Goal: Task Accomplishment & Management: Complete application form

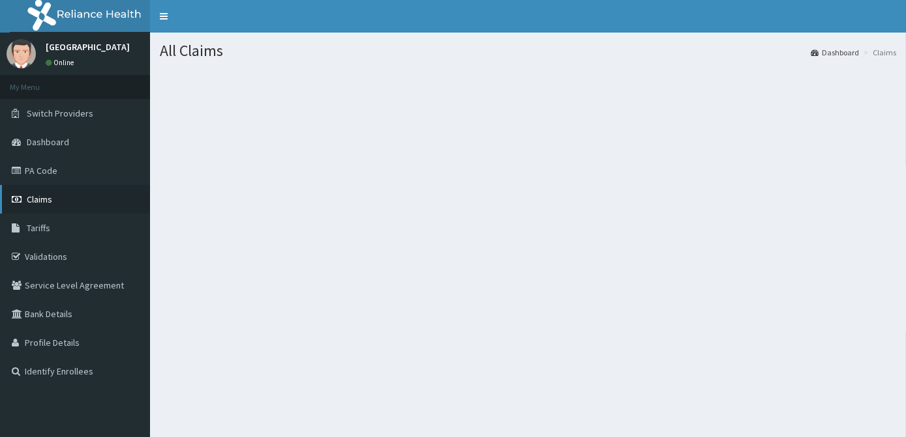
click at [58, 197] on link "Claims" at bounding box center [75, 199] width 150 height 29
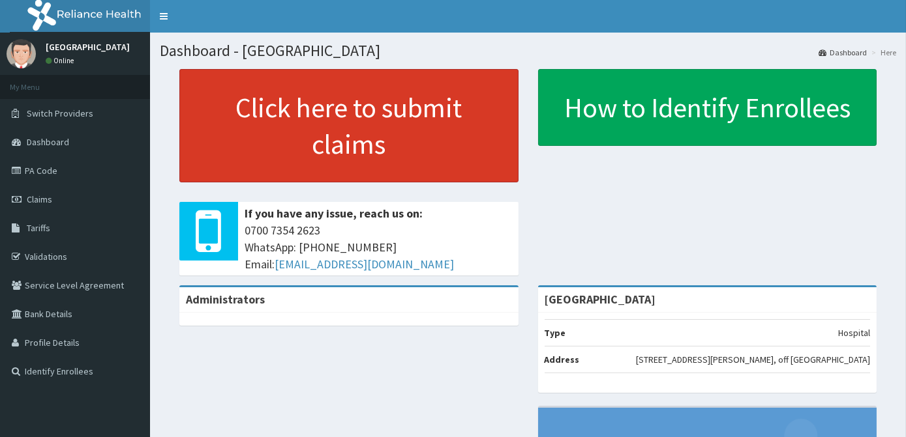
click at [301, 166] on link "Click here to submit claims" at bounding box center [348, 125] width 339 height 113
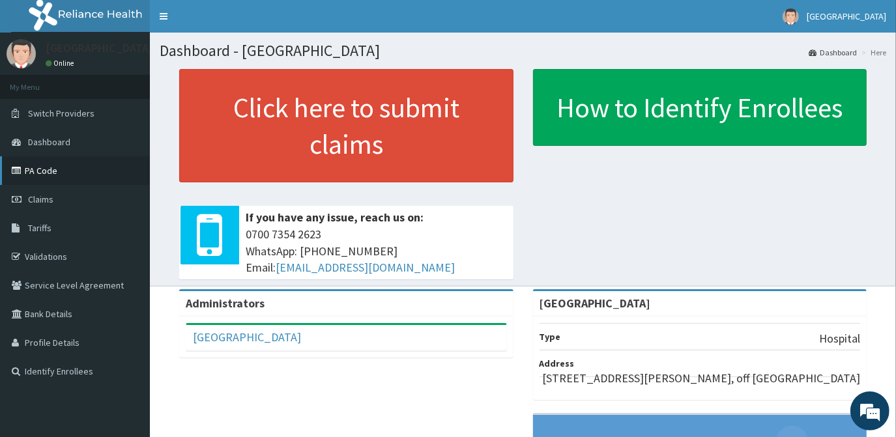
click at [35, 178] on link "PA Code" at bounding box center [75, 170] width 150 height 29
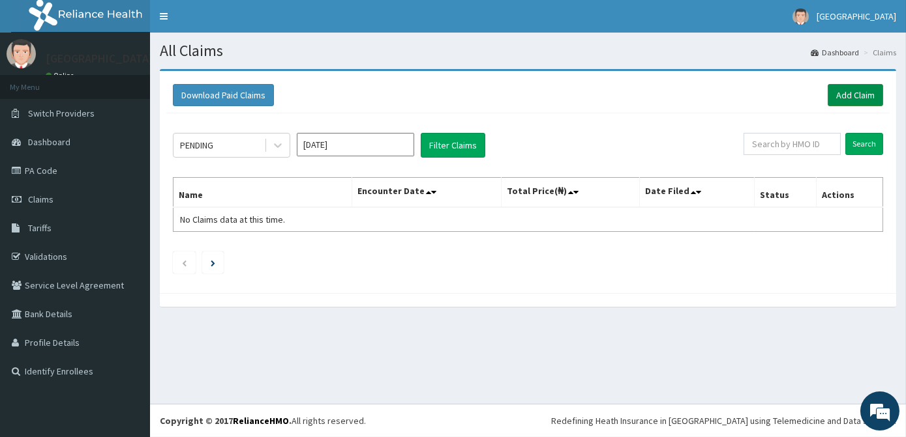
click at [844, 86] on link "Add Claim" at bounding box center [854, 95] width 55 height 22
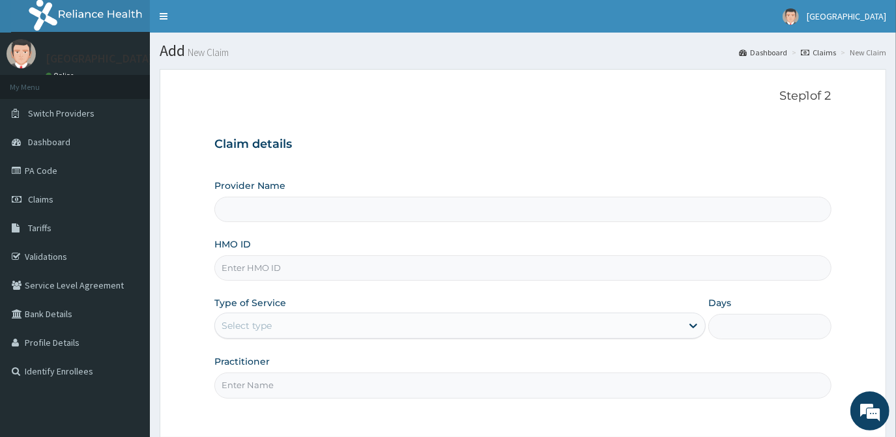
type input "[GEOGRAPHIC_DATA]"
click at [334, 270] on input "HMO ID" at bounding box center [522, 268] width 617 height 25
type input "DGE/10057/B"
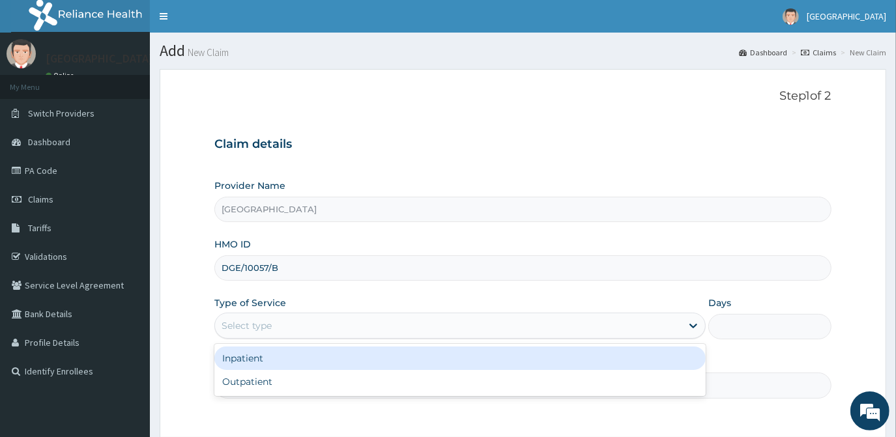
click at [314, 328] on div "Select type" at bounding box center [448, 326] width 467 height 21
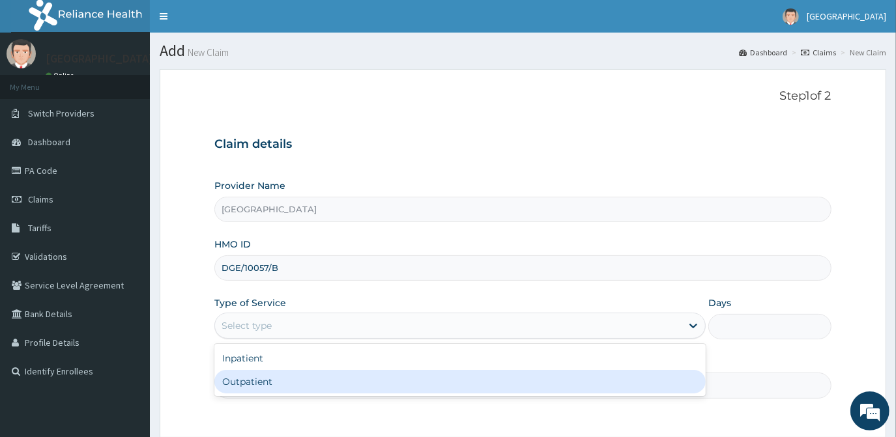
click at [290, 383] on div "Outpatient" at bounding box center [460, 381] width 492 height 23
type input "1"
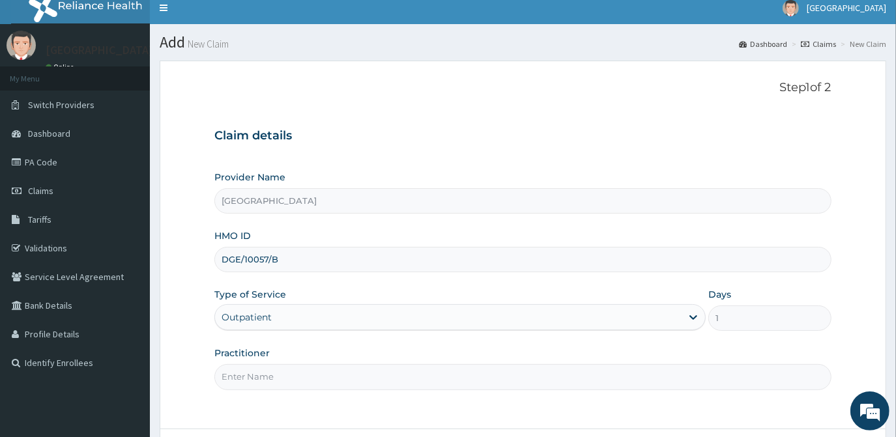
scroll to position [116, 0]
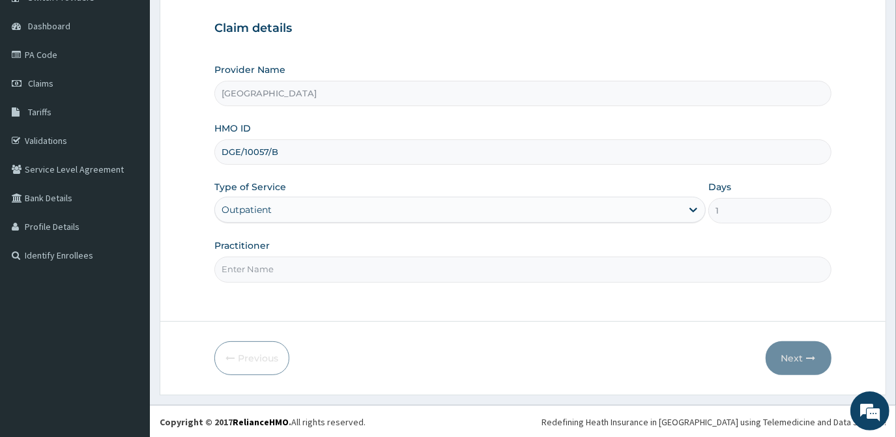
click at [314, 258] on input "Practitioner" at bounding box center [522, 269] width 617 height 25
type input "DR [PERSON_NAME]"
click at [814, 352] on button "Next" at bounding box center [799, 359] width 66 height 34
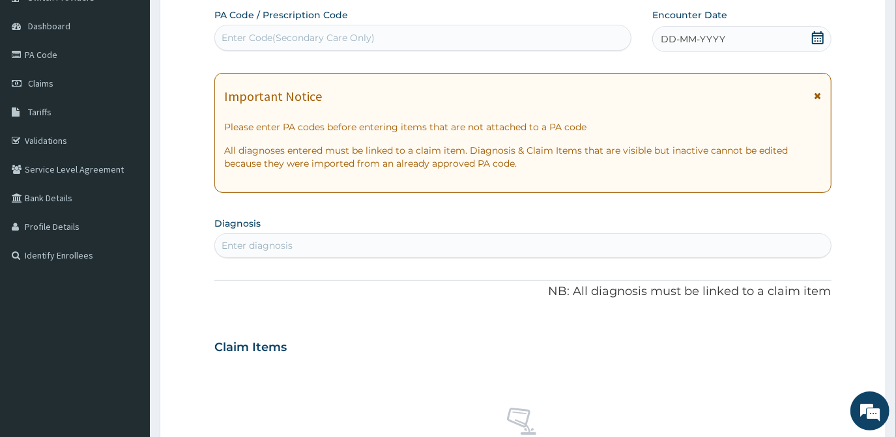
scroll to position [57, 0]
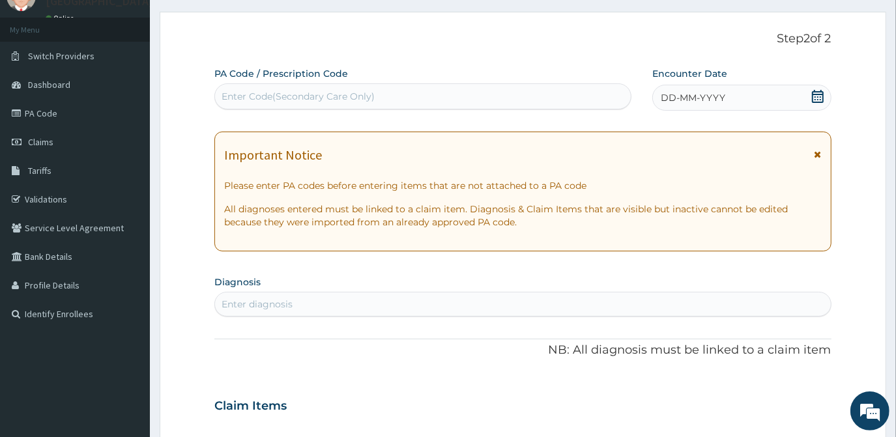
click at [812, 95] on icon at bounding box center [818, 96] width 13 height 13
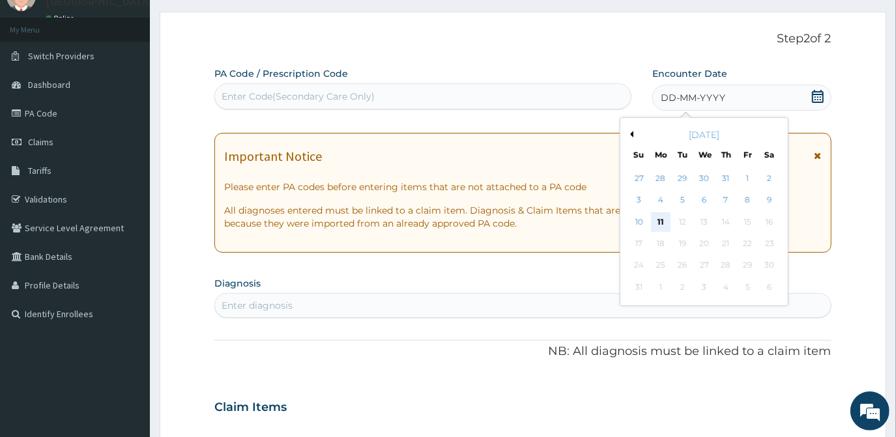
click at [659, 219] on div "11" at bounding box center [661, 223] width 20 height 20
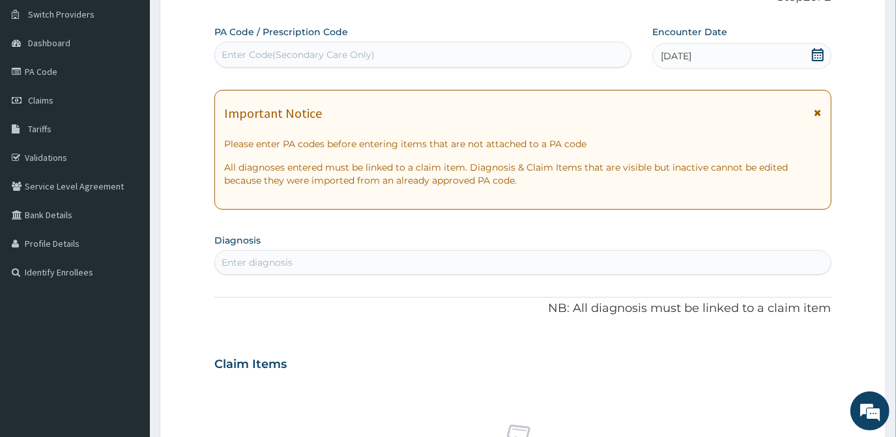
scroll to position [116, 0]
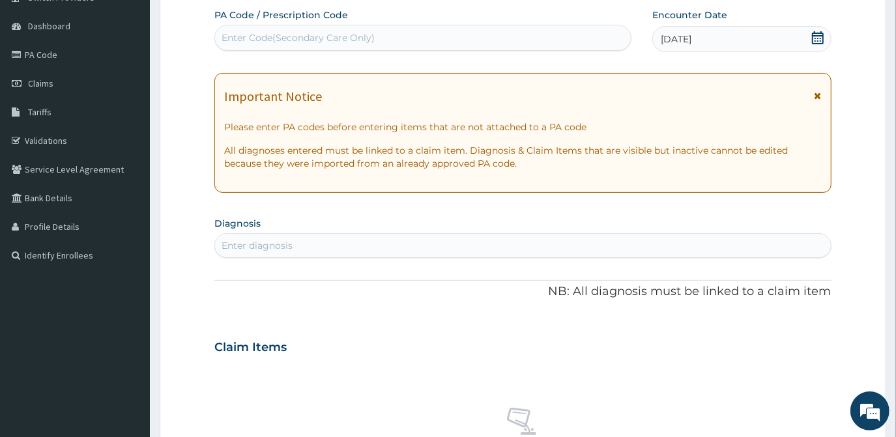
click at [299, 242] on div "Enter diagnosis" at bounding box center [522, 245] width 615 height 21
type input "[MEDICAL_DATA]"
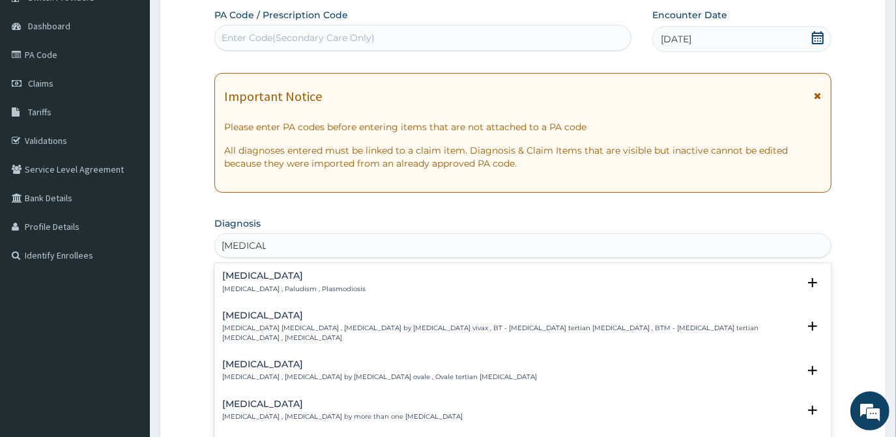
click at [312, 281] on div "[MEDICAL_DATA] [MEDICAL_DATA] , Paludism , Plasmodiosis" at bounding box center [293, 282] width 143 height 23
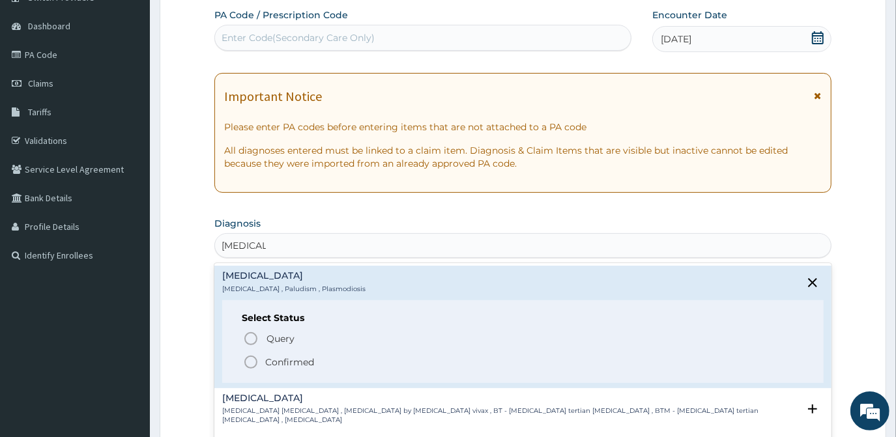
click at [253, 369] on div "Select Status Query Query covers suspected (?), Keep in view (kiv), Ruled out (…" at bounding box center [522, 342] width 601 height 83
click at [248, 359] on icon "status option filled" at bounding box center [251, 363] width 16 height 16
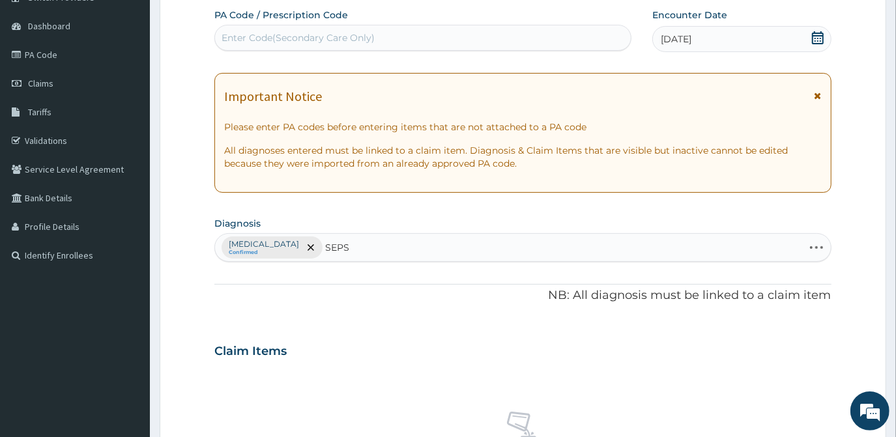
type input "SEPSI"
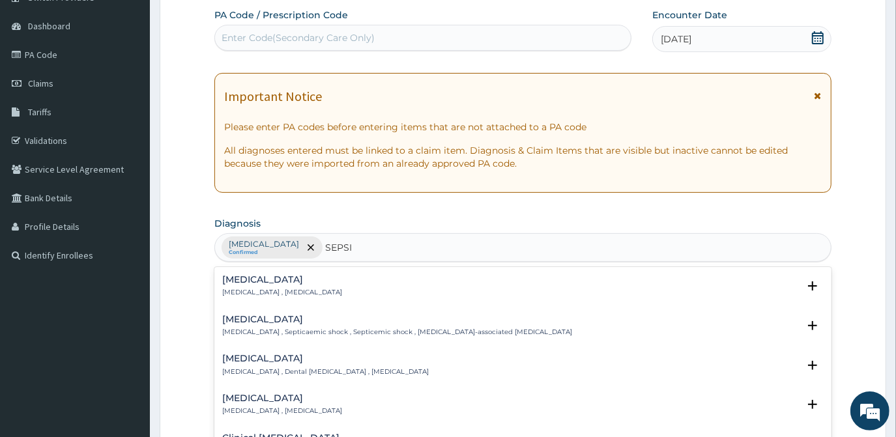
click at [254, 281] on h4 "[MEDICAL_DATA]" at bounding box center [282, 280] width 120 height 10
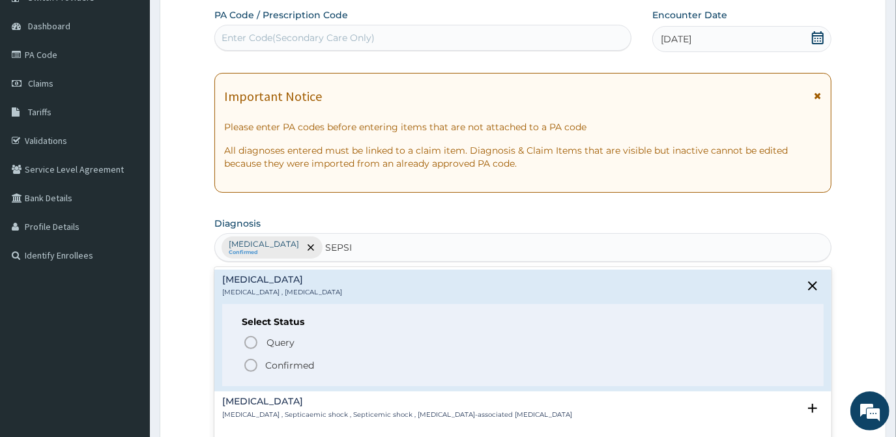
click at [252, 368] on icon "status option filled" at bounding box center [251, 366] width 16 height 16
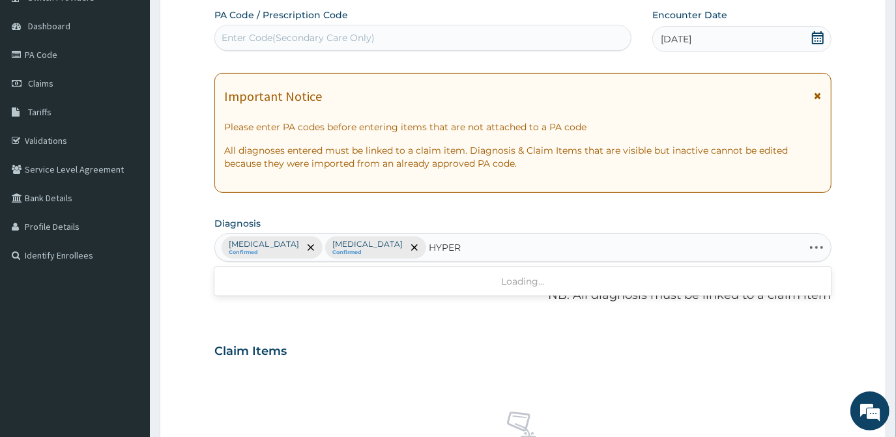
type input "HYPERT"
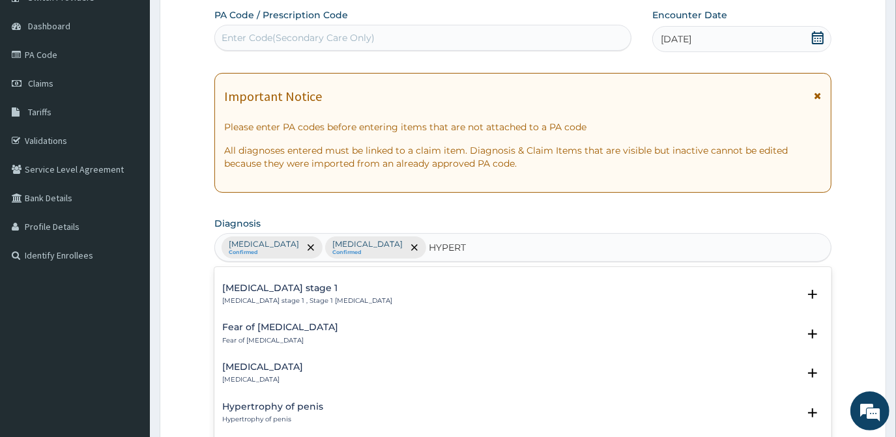
scroll to position [1778, 0]
click at [284, 374] on p "[MEDICAL_DATA]" at bounding box center [262, 378] width 81 height 9
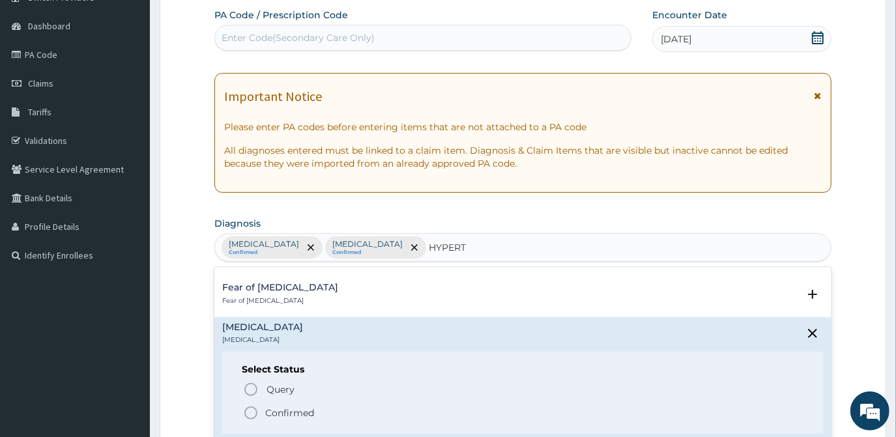
scroll to position [1837, 0]
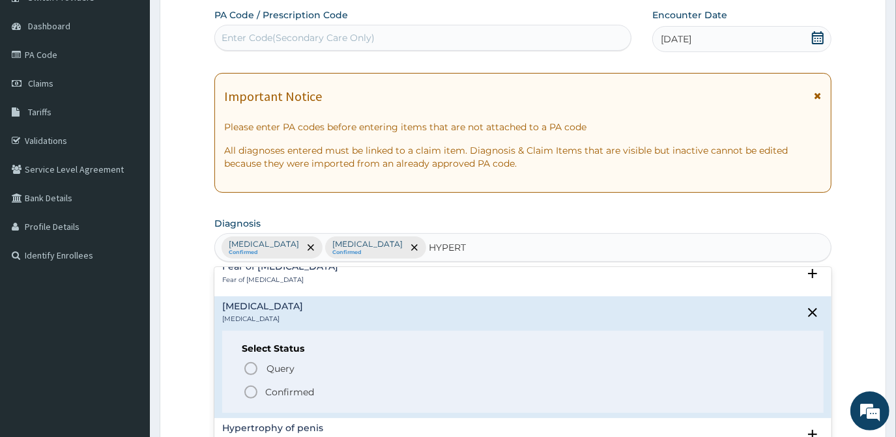
click at [246, 385] on icon "status option filled" at bounding box center [251, 393] width 16 height 16
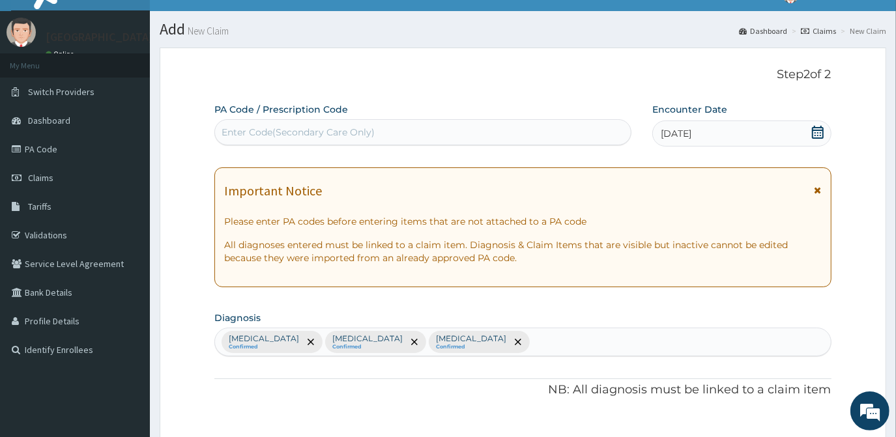
scroll to position [0, 0]
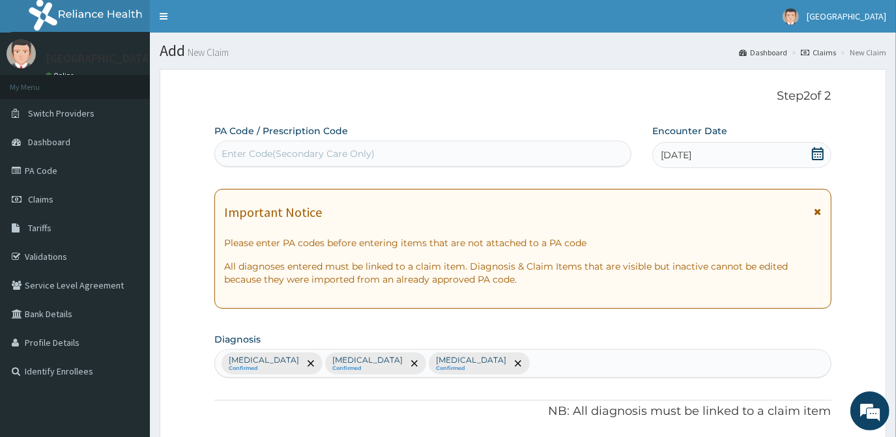
click at [338, 152] on div "Enter Code(Secondary Care Only)" at bounding box center [298, 153] width 153 height 13
type input "PA/BE5893"
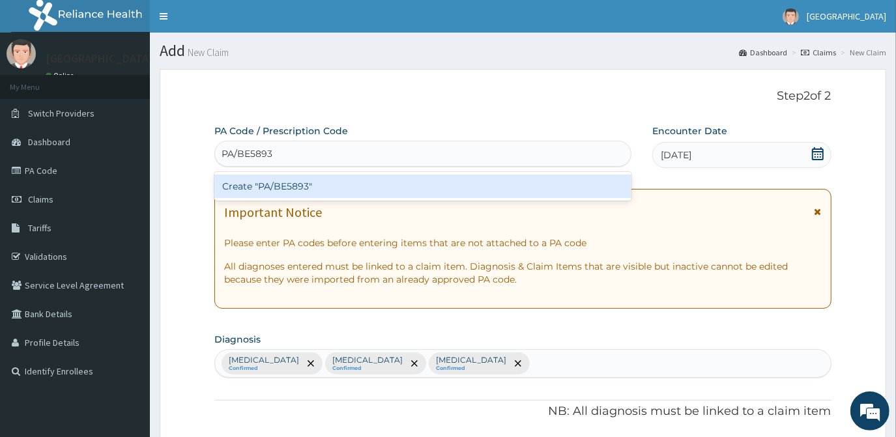
click at [290, 183] on div "Create "PA/BE5893"" at bounding box center [422, 186] width 417 height 23
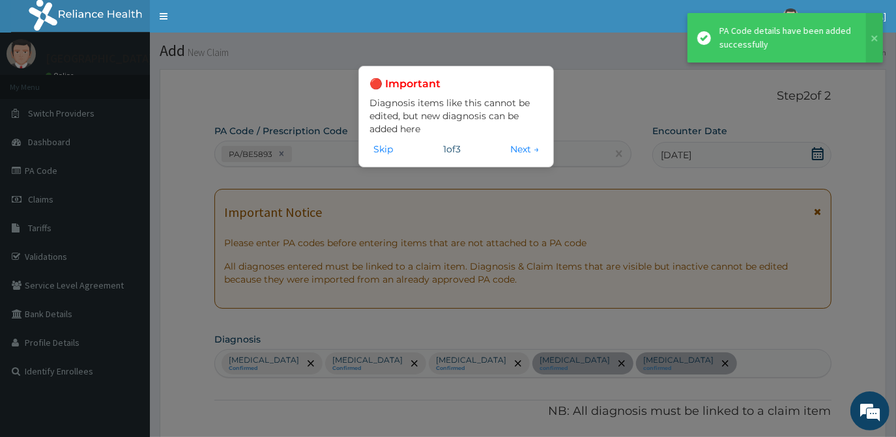
scroll to position [367, 0]
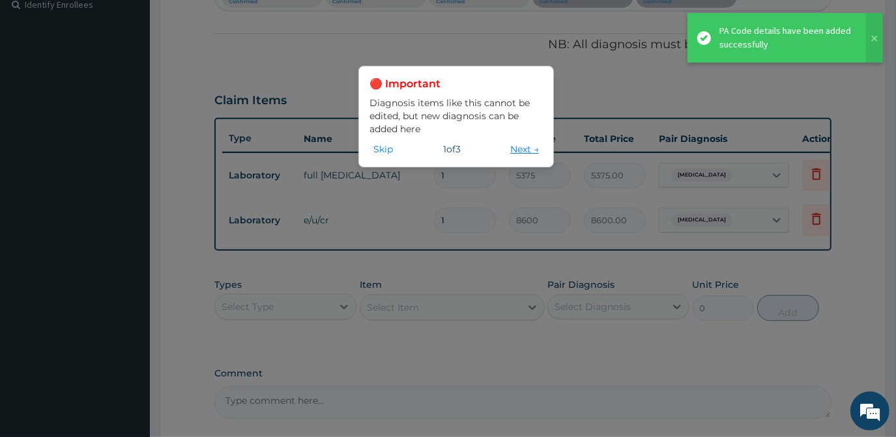
click at [525, 147] on button "Next →" at bounding box center [525, 149] width 37 height 14
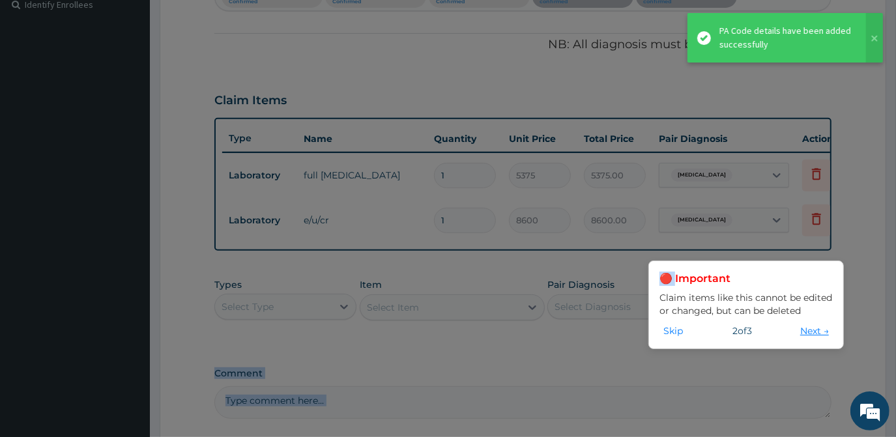
click at [525, 147] on div "🔴 Important Claim items like this cannot be edited or changed, but can be delet…" at bounding box center [448, 218] width 896 height 437
click at [702, 100] on div "🔴 Important Claim items like this cannot be edited or changed, but can be delet…" at bounding box center [448, 218] width 896 height 437
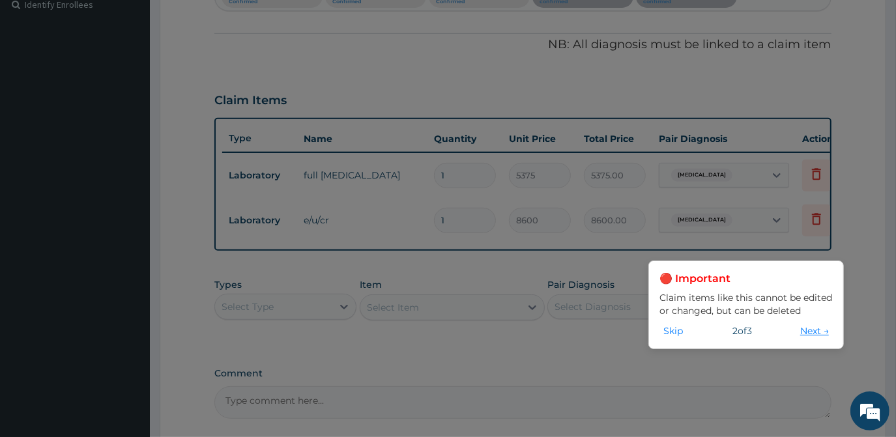
click at [801, 332] on button "Next →" at bounding box center [815, 331] width 37 height 14
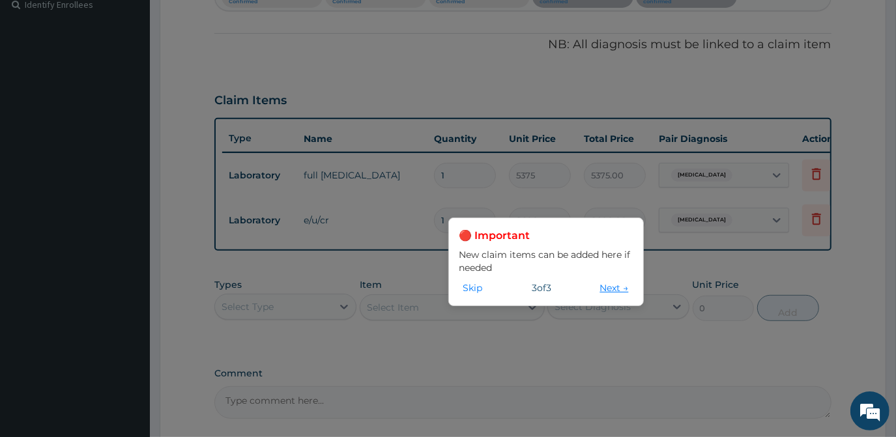
click at [616, 288] on button "Next →" at bounding box center [615, 288] width 37 height 14
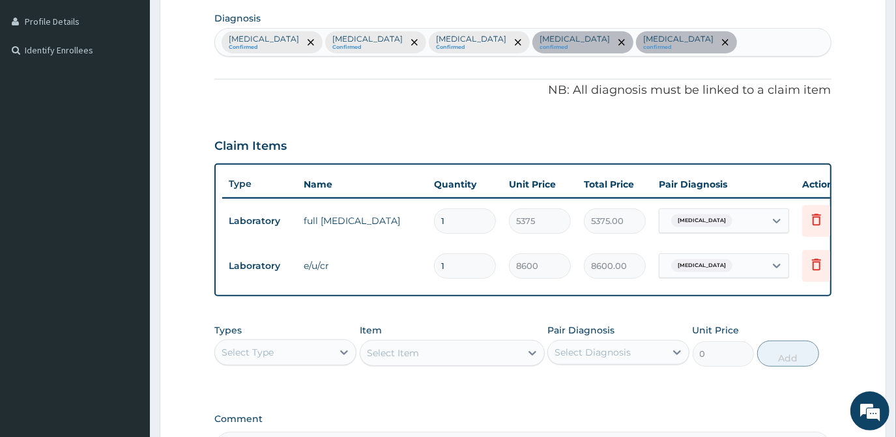
scroll to position [314, 0]
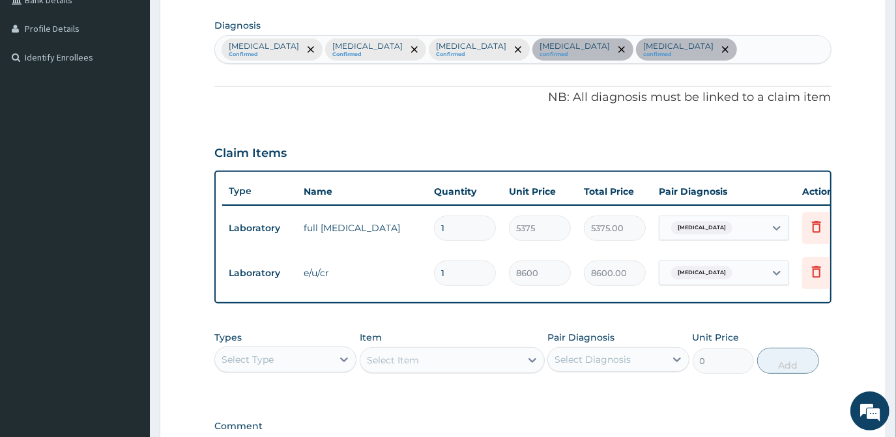
click at [694, 59] on div "[MEDICAL_DATA] Confirmed [MEDICAL_DATA] Confirmed [MEDICAL_DATA] Confirmed [MED…" at bounding box center [522, 49] width 615 height 27
type input "URINAR"
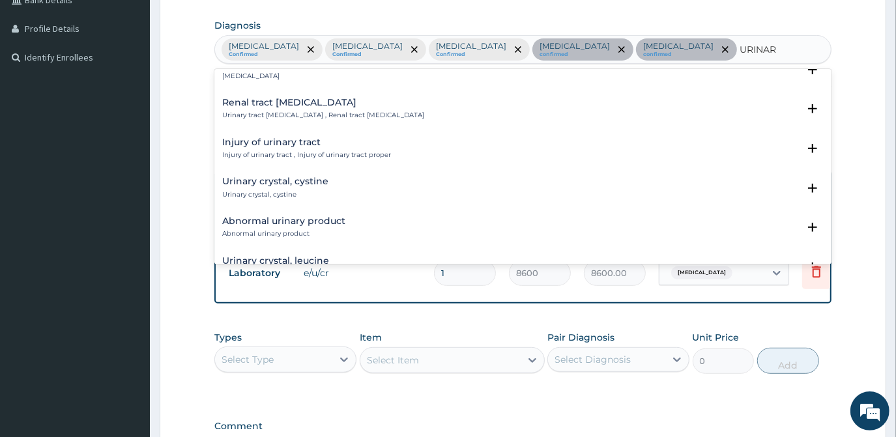
scroll to position [1806, 0]
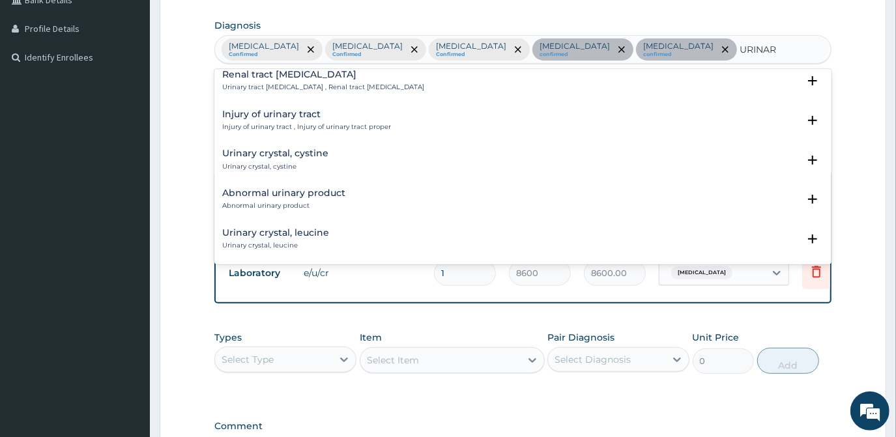
click at [311, 128] on p "Injury of urinary tract , Injury of urinary tract proper" at bounding box center [306, 127] width 169 height 9
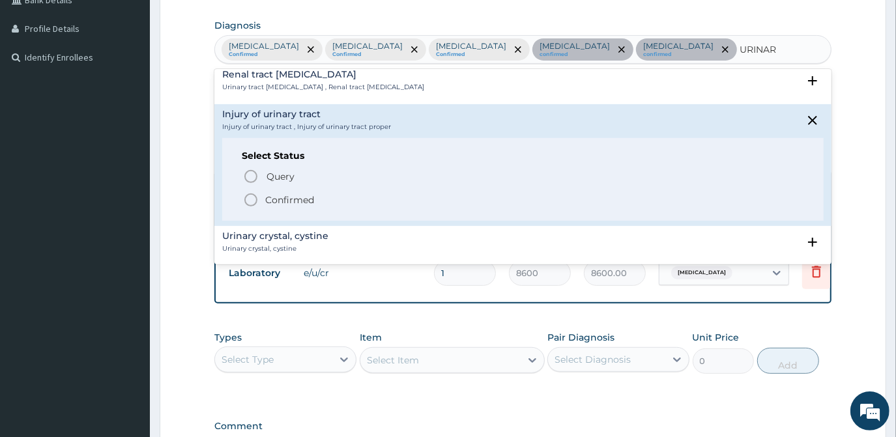
click at [253, 198] on icon "status option filled" at bounding box center [251, 200] width 16 height 16
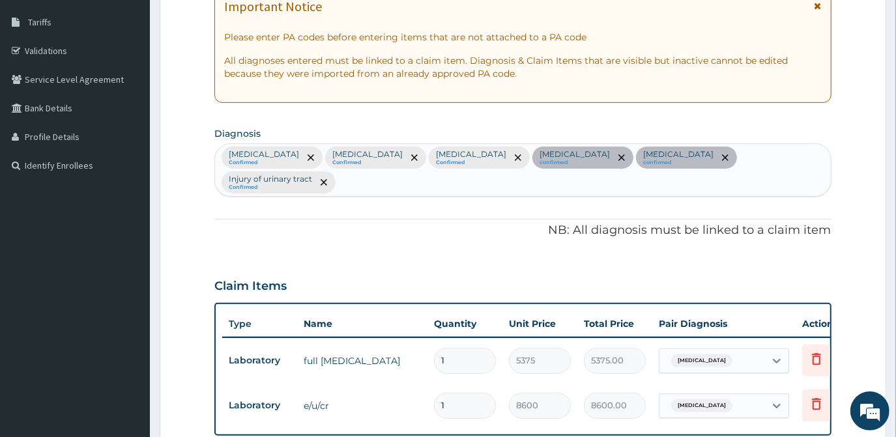
scroll to position [196, 0]
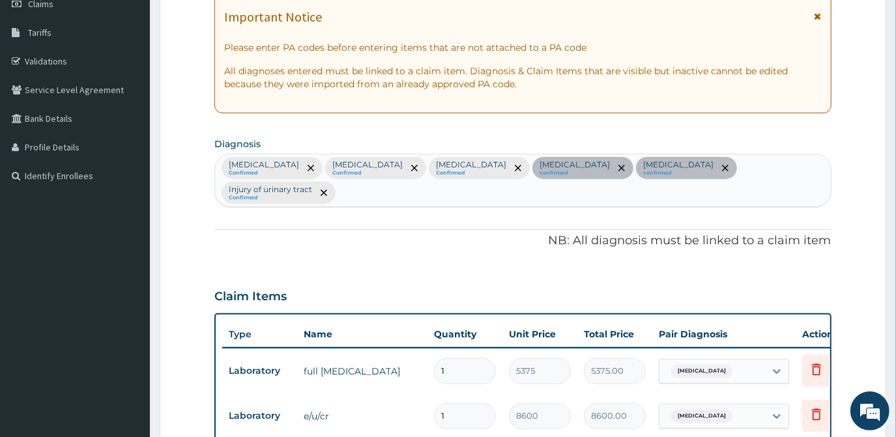
click at [809, 171] on div "[MEDICAL_DATA] Confirmed [MEDICAL_DATA] Confirmed [MEDICAL_DATA] Confirmed [MED…" at bounding box center [522, 181] width 615 height 52
type input "BACTER"
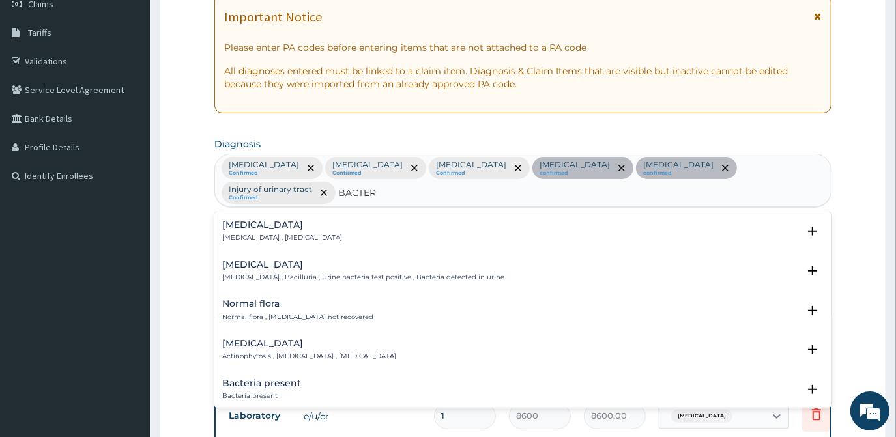
click at [264, 220] on h4 "[MEDICAL_DATA]" at bounding box center [282, 225] width 120 height 10
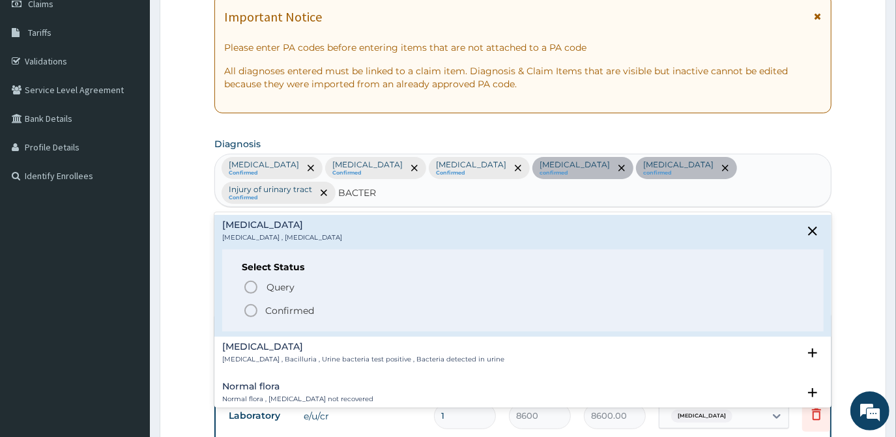
click at [252, 303] on icon "status option filled" at bounding box center [251, 311] width 16 height 16
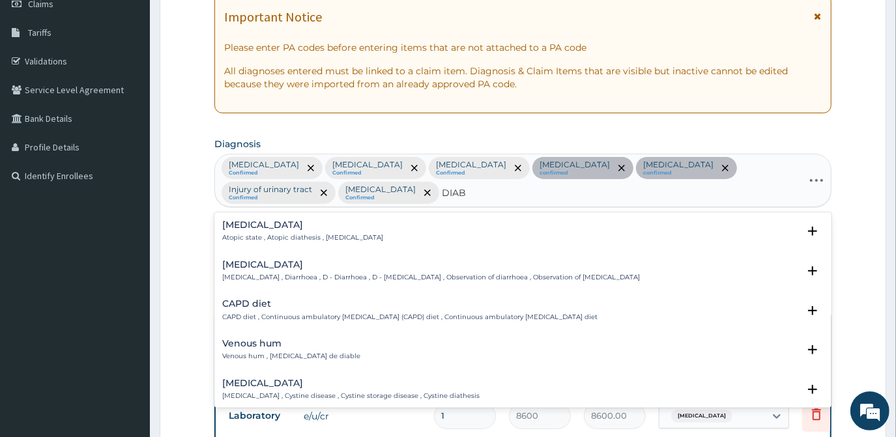
type input "DIABE"
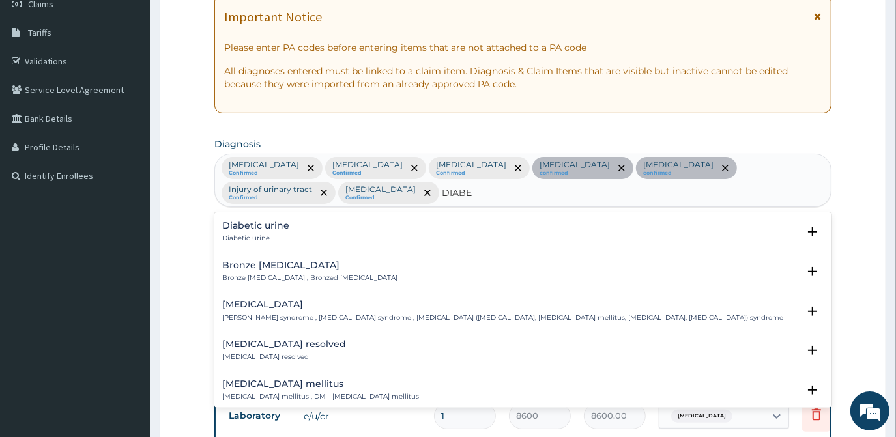
scroll to position [177, 0]
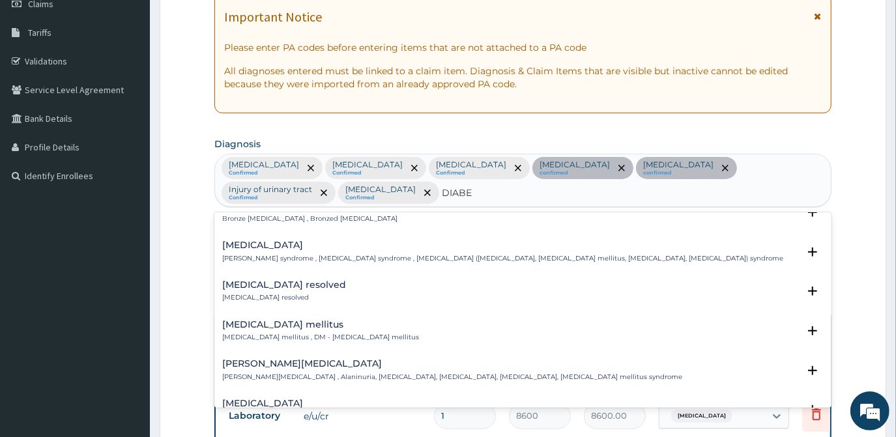
click at [285, 337] on p "[MEDICAL_DATA] mellitus , DM - [MEDICAL_DATA] mellitus" at bounding box center [320, 337] width 197 height 9
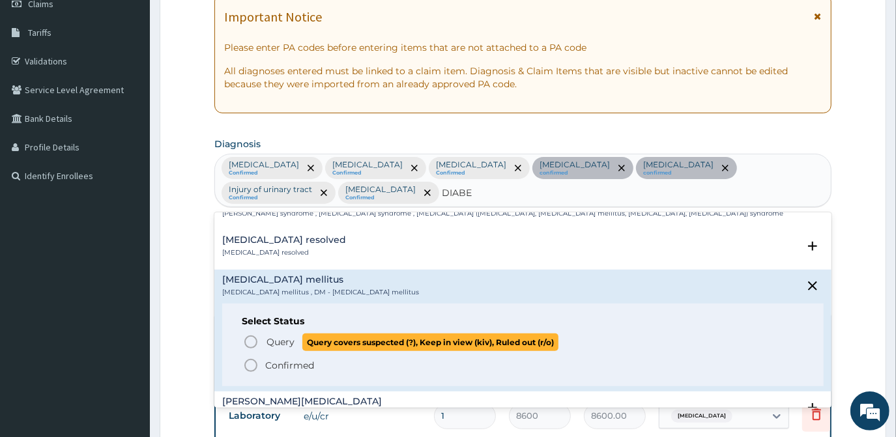
scroll to position [237, 0]
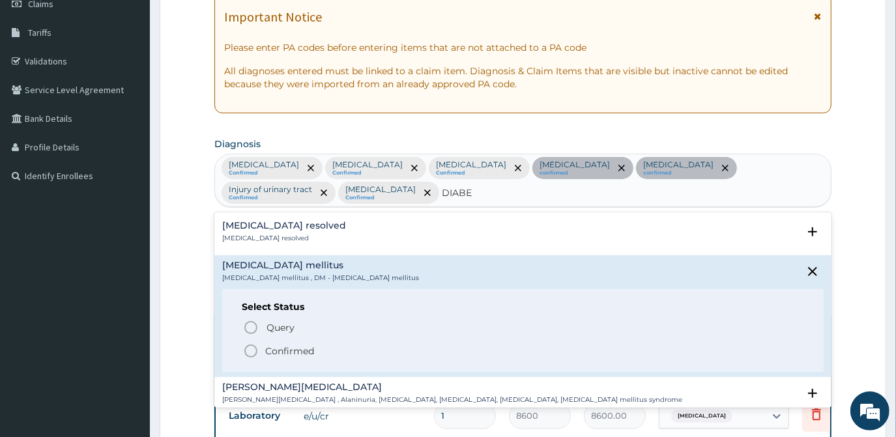
click at [254, 346] on icon "status option filled" at bounding box center [251, 352] width 16 height 16
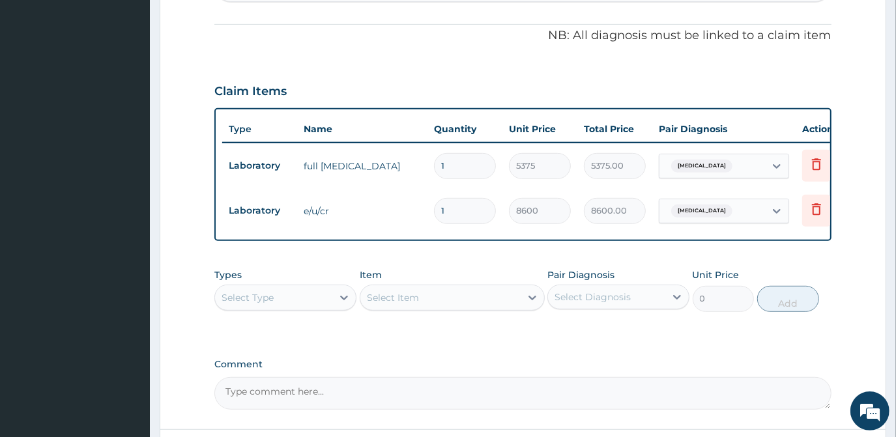
scroll to position [433, 0]
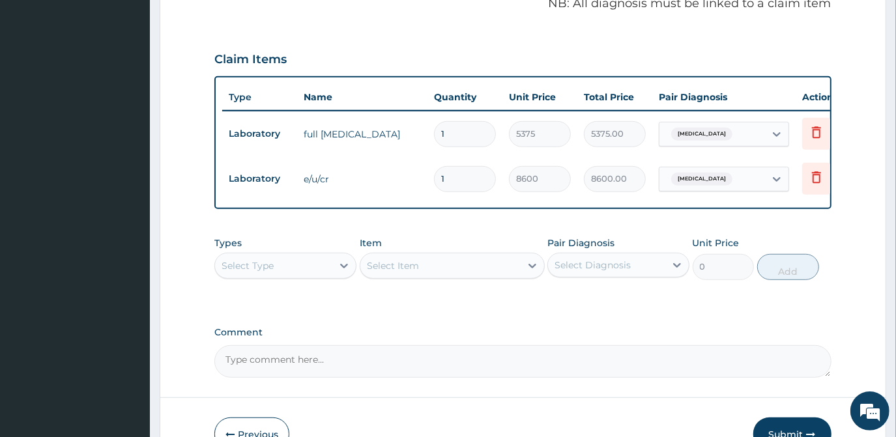
click at [285, 279] on div "Select Type" at bounding box center [285, 266] width 142 height 26
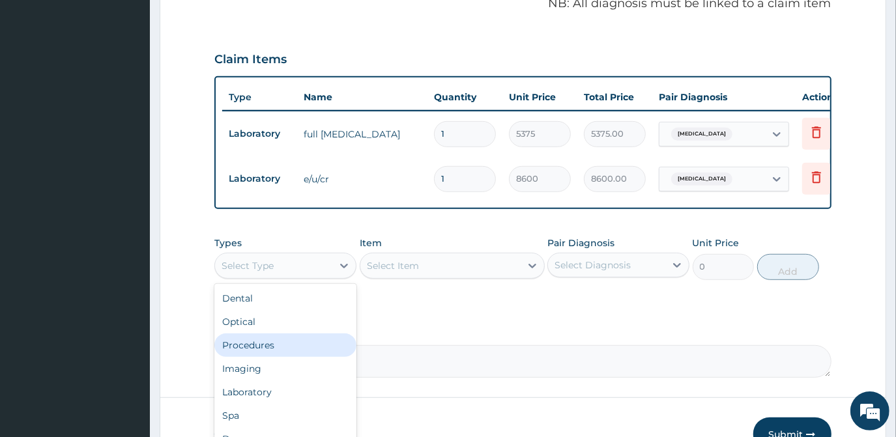
scroll to position [44, 0]
click at [267, 353] on div "Laboratory" at bounding box center [285, 348] width 142 height 23
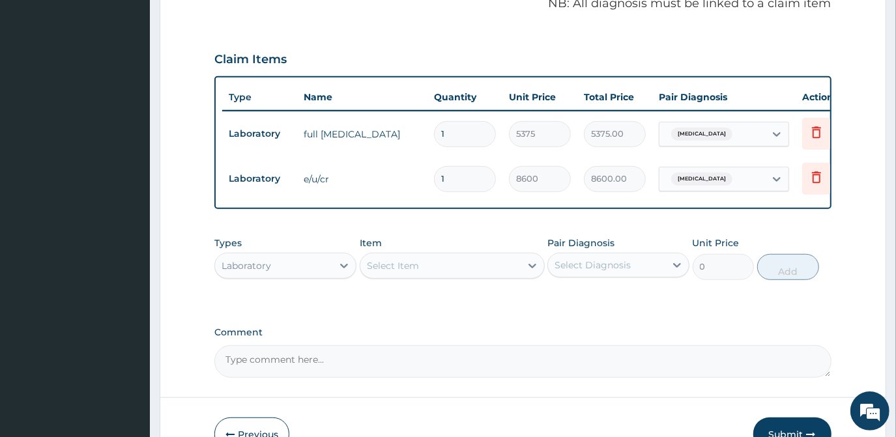
click at [436, 276] on div "Select Item" at bounding box center [441, 266] width 160 height 21
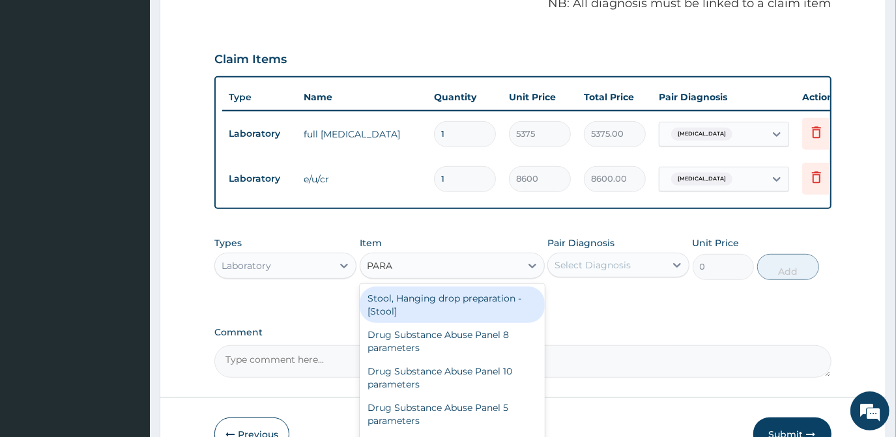
type input "PARAS"
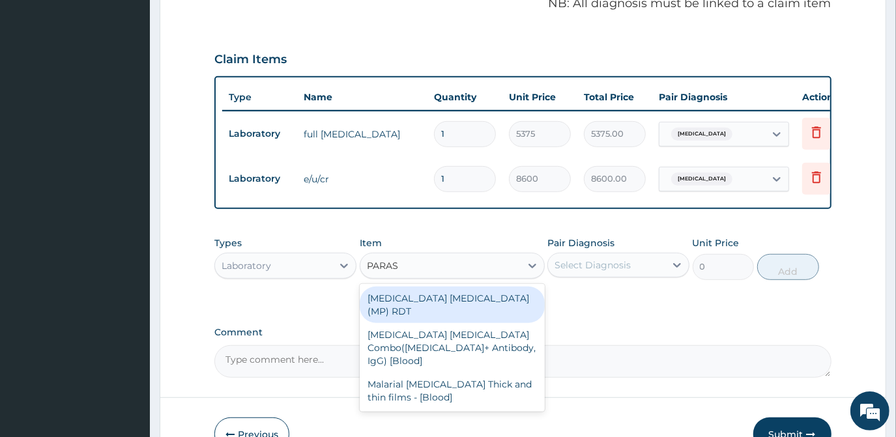
click at [449, 308] on div "[MEDICAL_DATA] [MEDICAL_DATA] (MP) RDT" at bounding box center [452, 305] width 185 height 37
type input "1612.5"
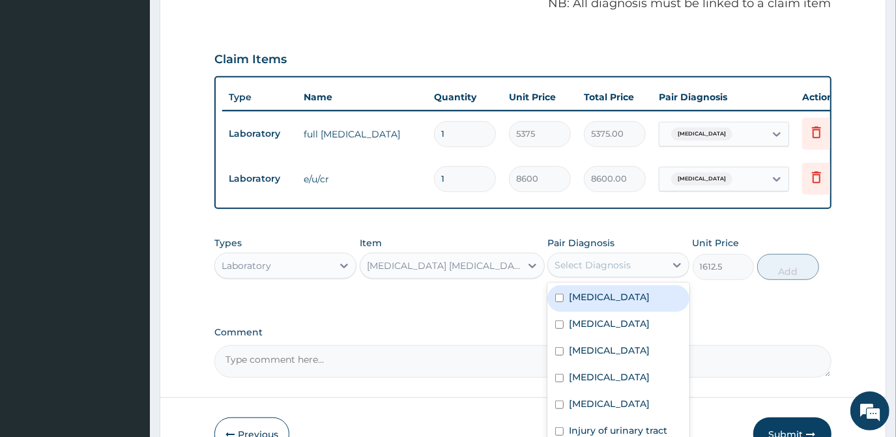
click at [558, 272] on div "Select Diagnosis" at bounding box center [593, 265] width 76 height 13
click at [568, 312] on div "[MEDICAL_DATA]" at bounding box center [619, 299] width 142 height 27
checkbox input "true"
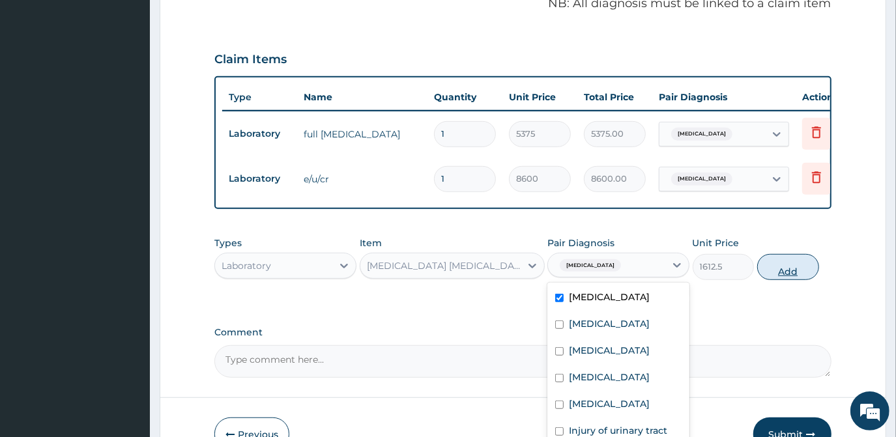
click at [784, 280] on button "Add" at bounding box center [789, 267] width 62 height 26
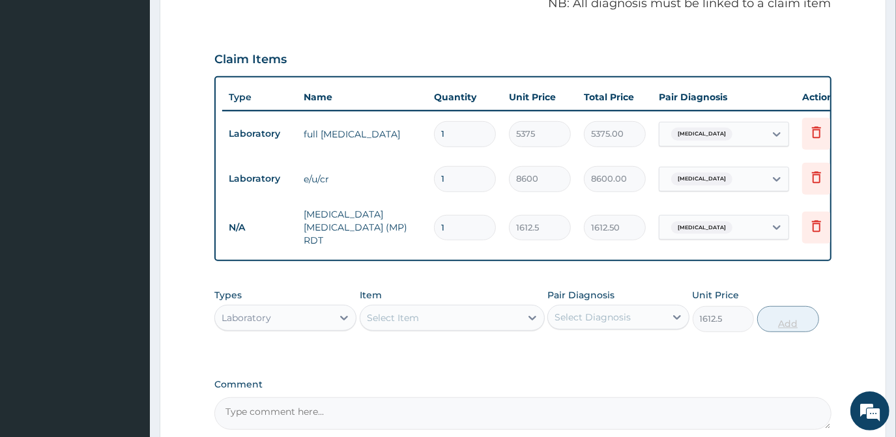
type input "0"
click at [484, 317] on div "Select Item" at bounding box center [441, 318] width 160 height 21
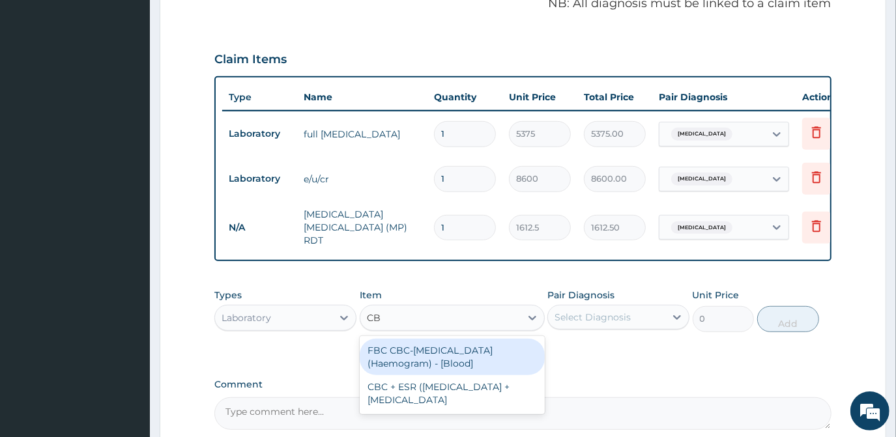
type input "CBC"
click at [487, 359] on div "FBC CBC-[MEDICAL_DATA] (Haemogram) - [Blood]" at bounding box center [452, 357] width 185 height 37
type input "4300"
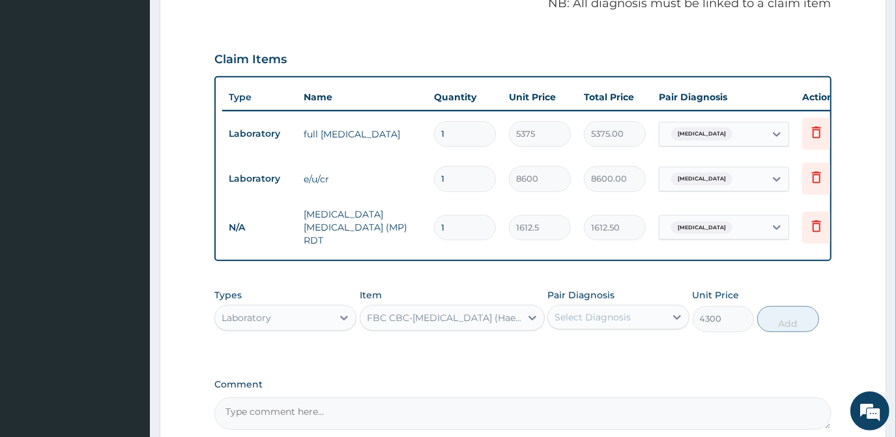
click at [582, 321] on div "Select Diagnosis" at bounding box center [593, 317] width 76 height 13
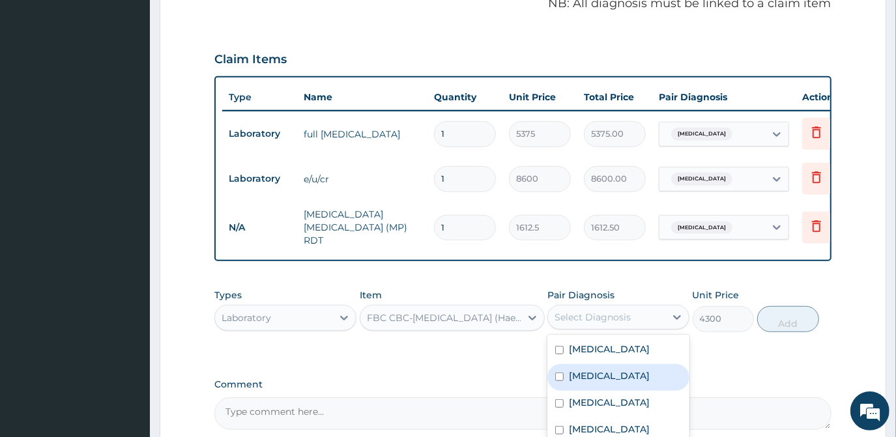
click at [572, 376] on label "[MEDICAL_DATA]" at bounding box center [609, 376] width 81 height 13
checkbox input "true"
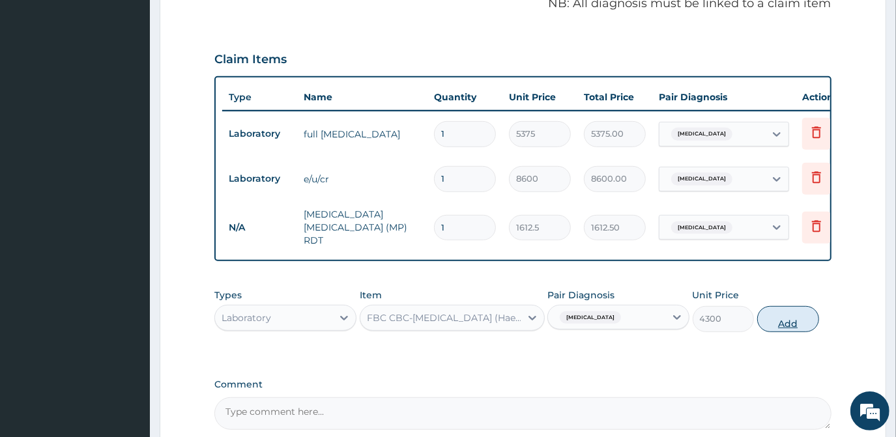
click at [791, 331] on button "Add" at bounding box center [789, 319] width 62 height 26
type input "0"
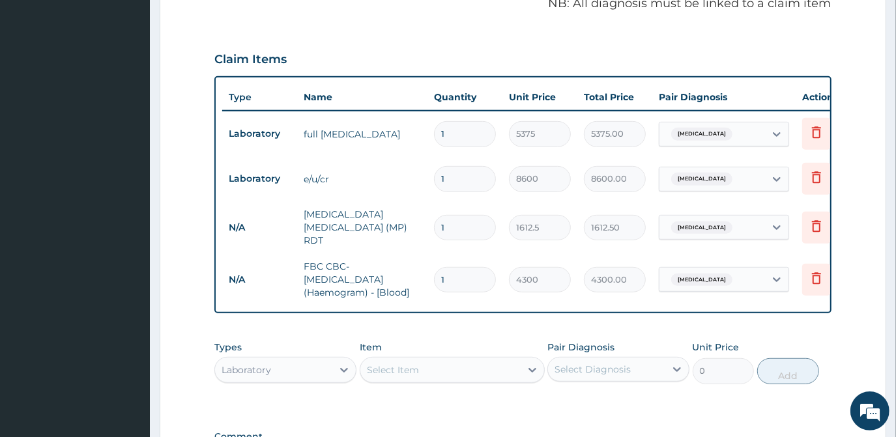
click at [431, 373] on div "Select Item" at bounding box center [441, 370] width 160 height 21
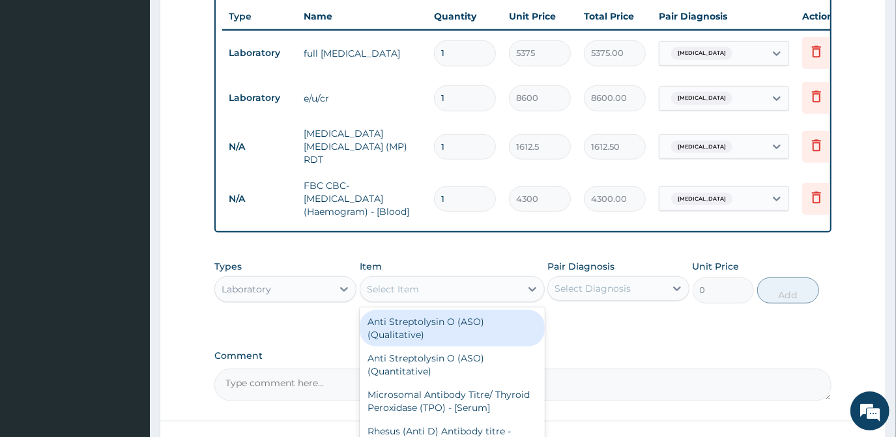
scroll to position [610, 0]
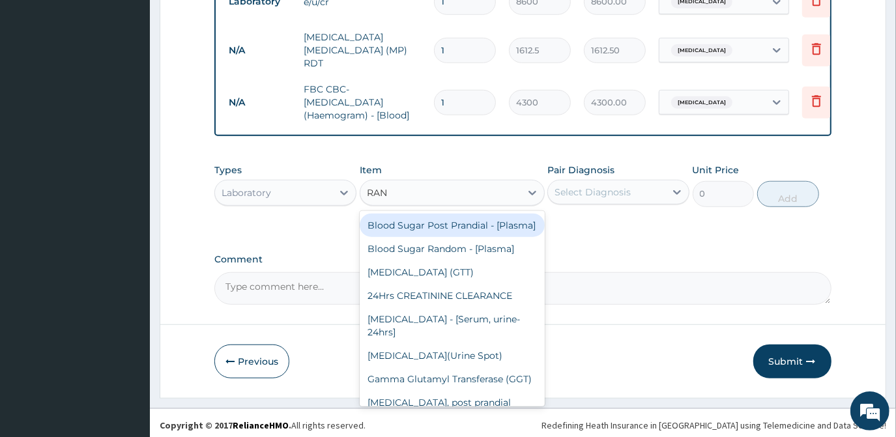
type input "RAND"
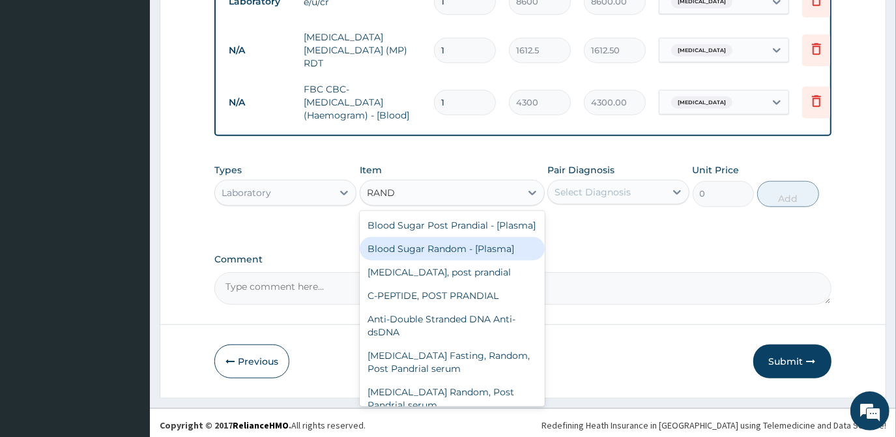
click at [425, 261] on div "Blood Sugar Random - [Plasma]" at bounding box center [452, 248] width 185 height 23
type input "1290"
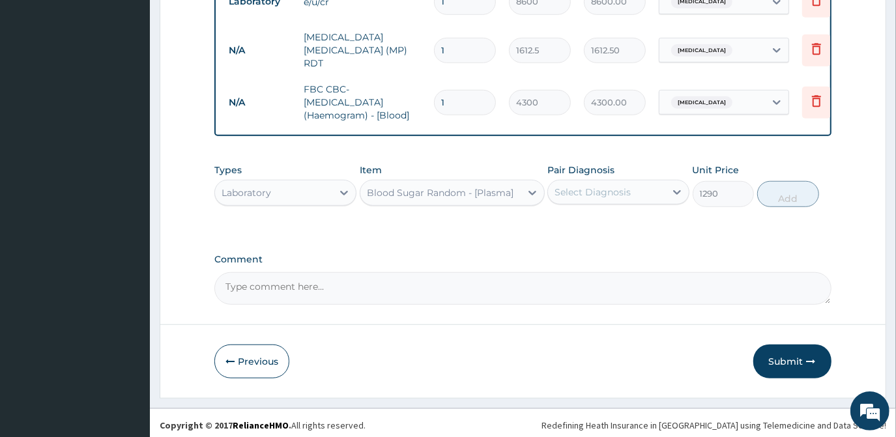
click at [570, 197] on div "Select Diagnosis" at bounding box center [593, 192] width 76 height 13
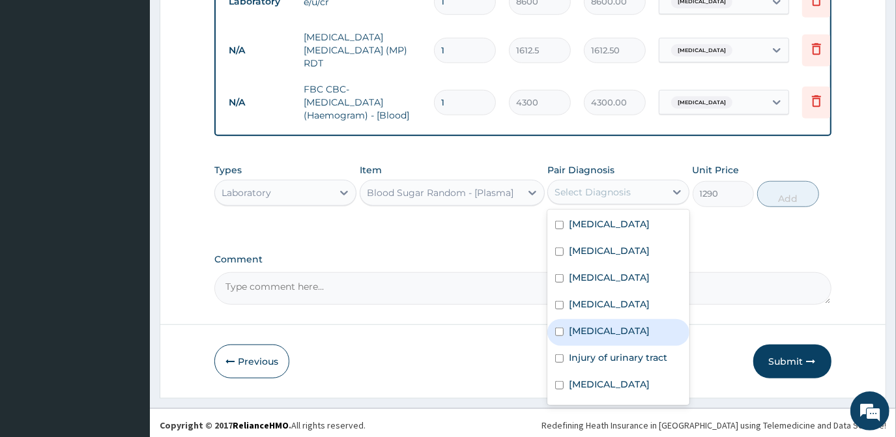
scroll to position [23, 0]
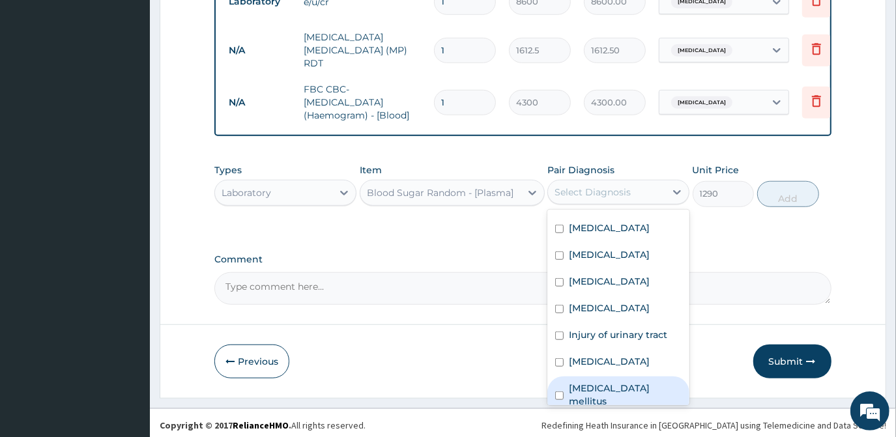
click at [574, 387] on label "[MEDICAL_DATA] mellitus" at bounding box center [625, 395] width 113 height 26
checkbox input "true"
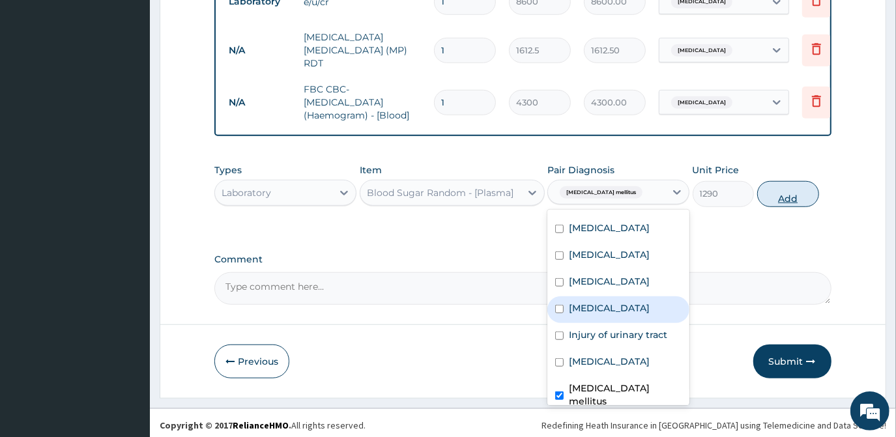
click at [777, 198] on button "Add" at bounding box center [789, 194] width 62 height 26
type input "0"
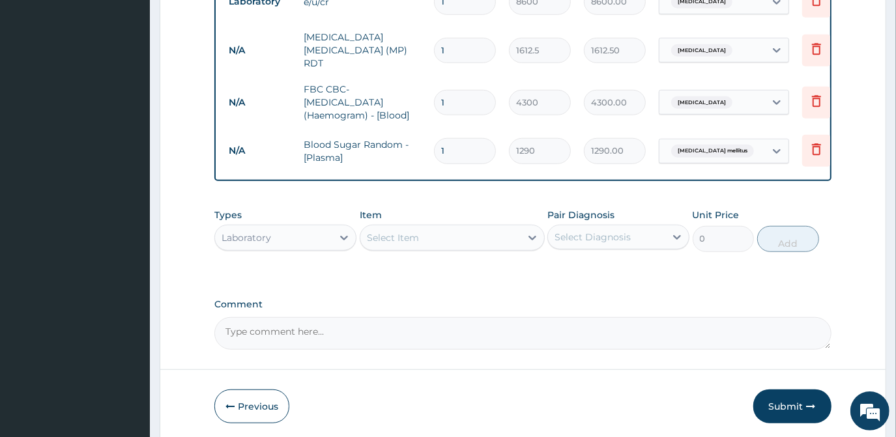
click at [465, 237] on div "Select Item" at bounding box center [441, 238] width 160 height 21
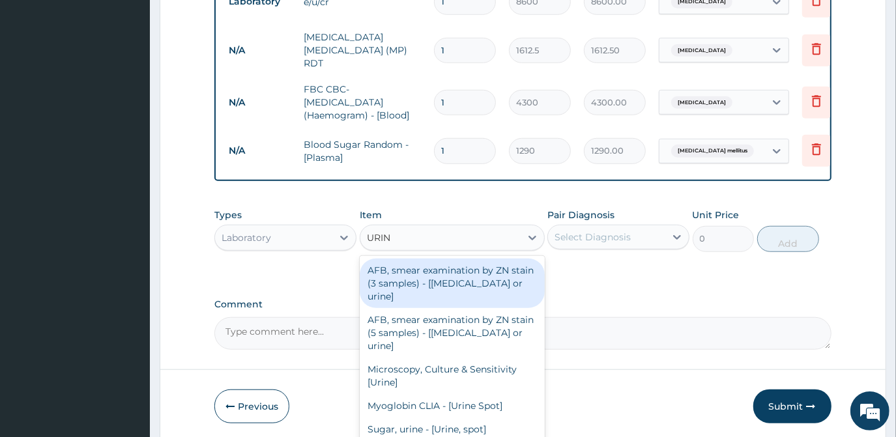
type input "URINA"
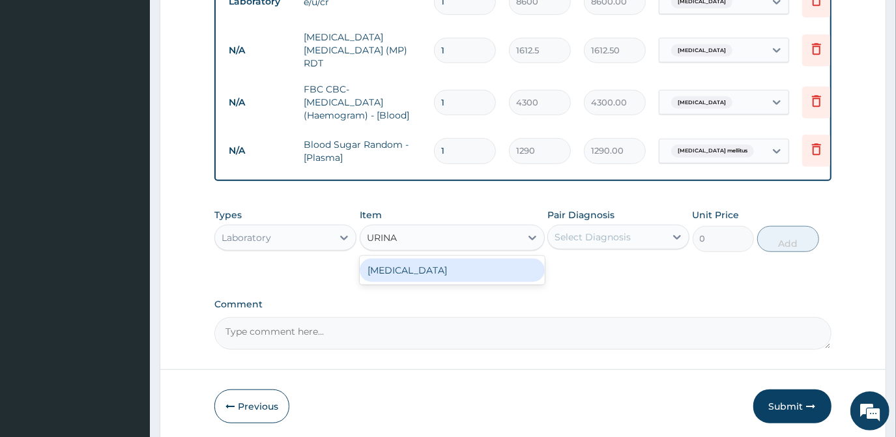
click at [462, 269] on div "[MEDICAL_DATA]" at bounding box center [452, 270] width 185 height 23
type input "1612.5"
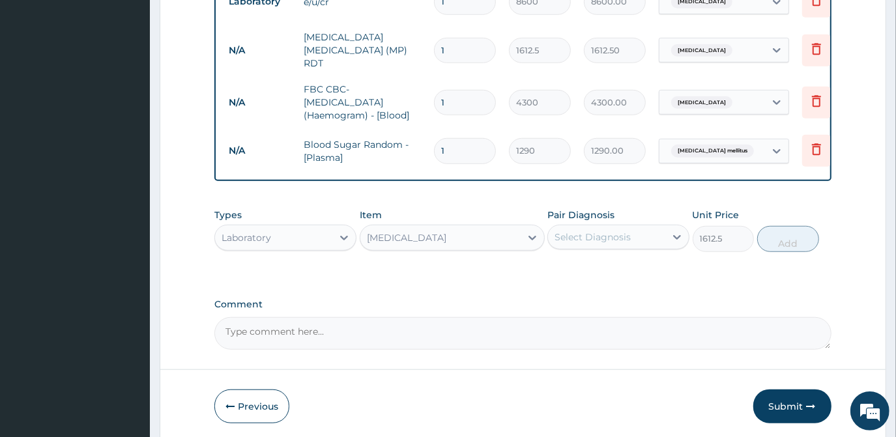
click at [595, 239] on div "Select Diagnosis" at bounding box center [593, 237] width 76 height 13
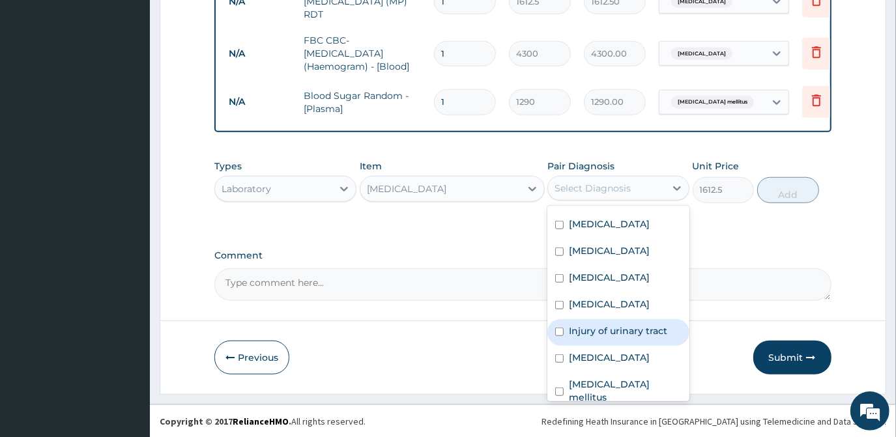
click at [571, 332] on label "Injury of urinary tract" at bounding box center [618, 331] width 98 height 13
checkbox input "true"
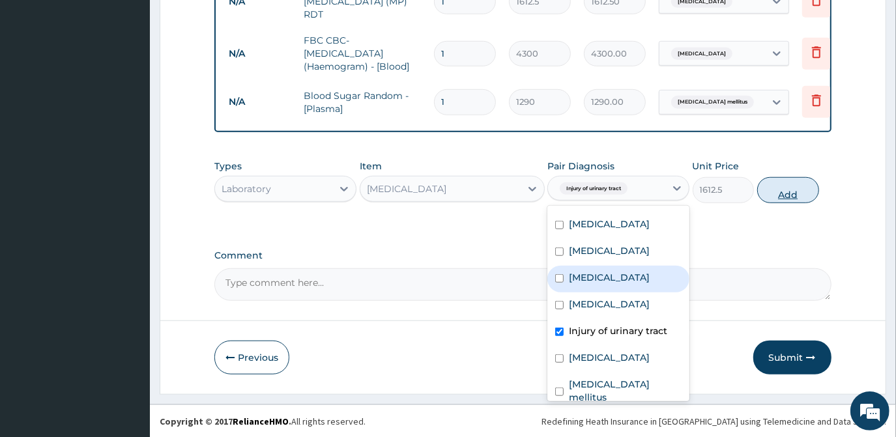
click at [784, 185] on button "Add" at bounding box center [789, 190] width 62 height 26
type input "0"
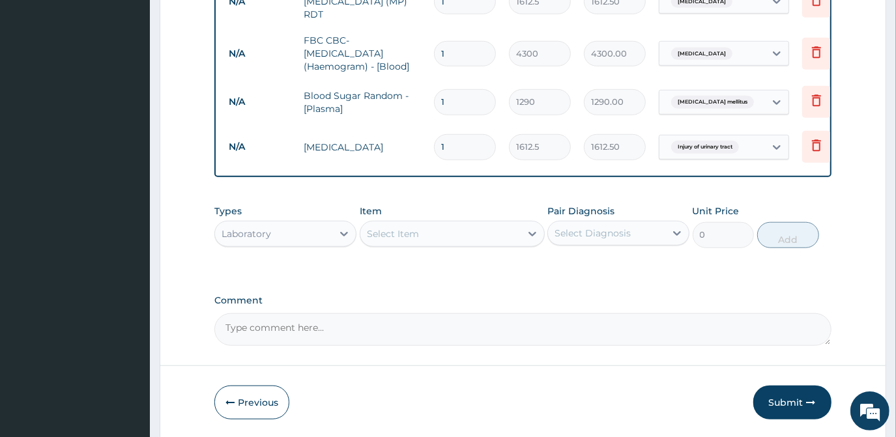
click at [403, 243] on div "Select Item" at bounding box center [441, 234] width 160 height 21
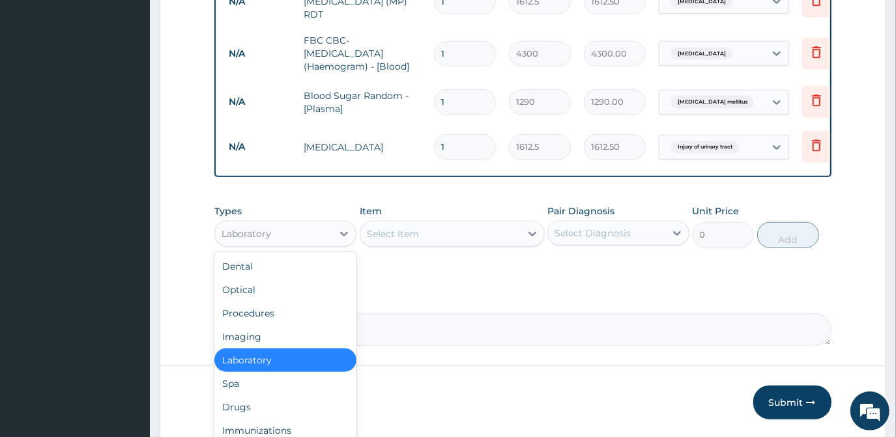
drag, startPoint x: 302, startPoint y: 246, endPoint x: 303, endPoint y: 238, distance: 7.9
click at [302, 244] on div "Laboratory" at bounding box center [285, 234] width 142 height 26
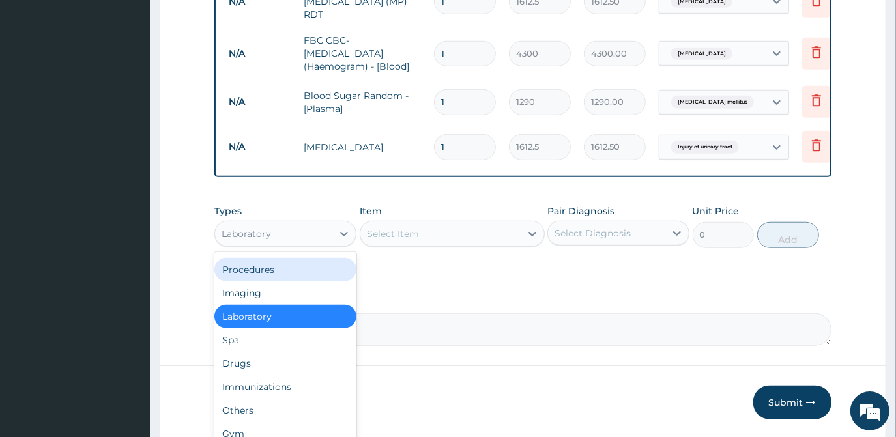
click at [270, 272] on div "Procedures" at bounding box center [285, 269] width 142 height 23
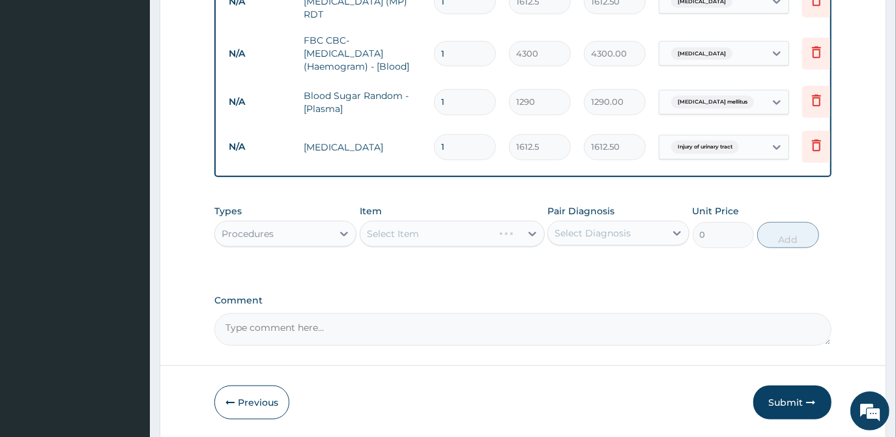
click at [466, 233] on div "Select Item" at bounding box center [452, 234] width 185 height 26
click at [466, 232] on div "Select Item" at bounding box center [452, 234] width 185 height 26
click at [479, 239] on div "Select Item" at bounding box center [452, 234] width 185 height 26
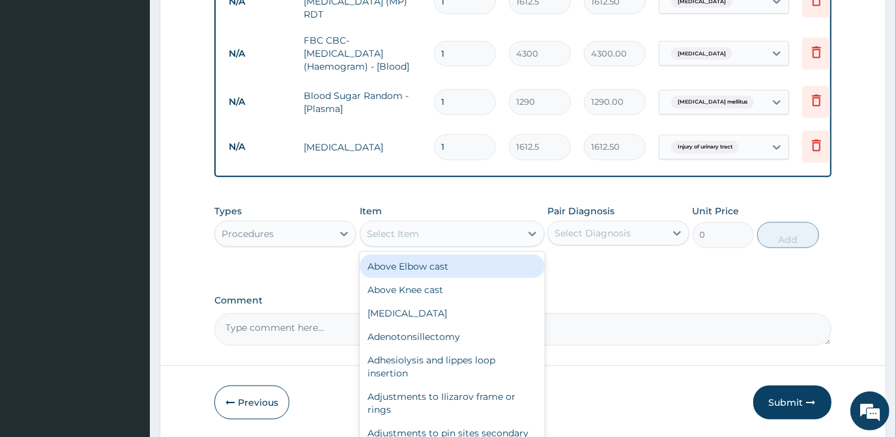
click at [480, 239] on div "Select Item" at bounding box center [441, 234] width 160 height 21
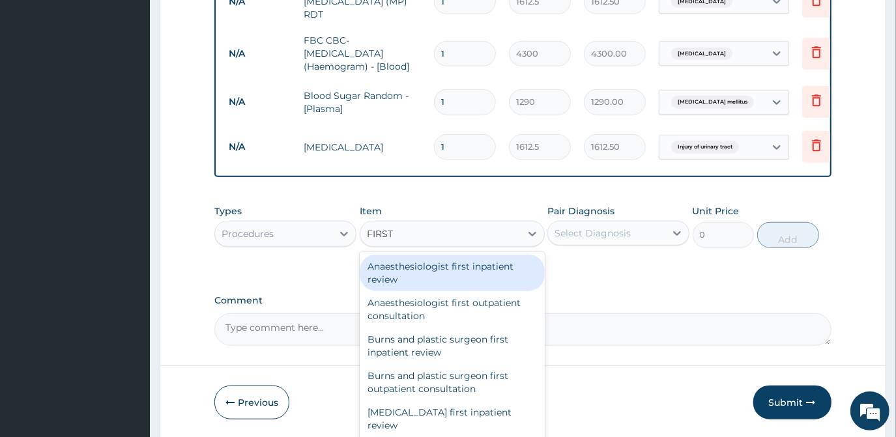
type input "FIRST"
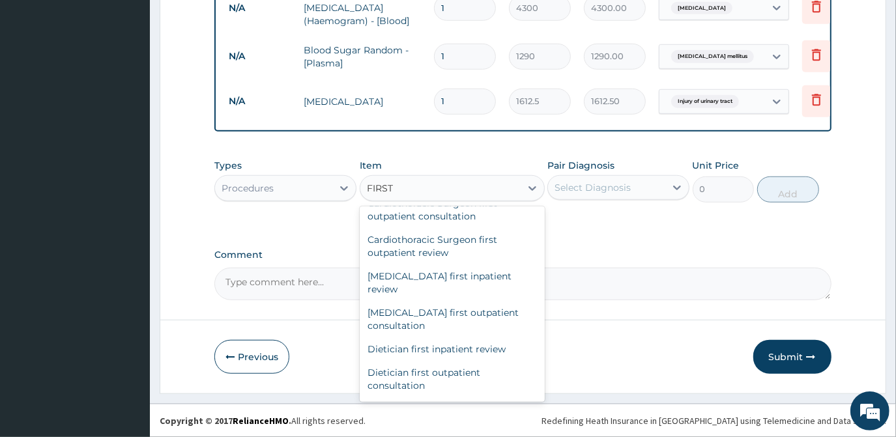
scroll to position [533, 0]
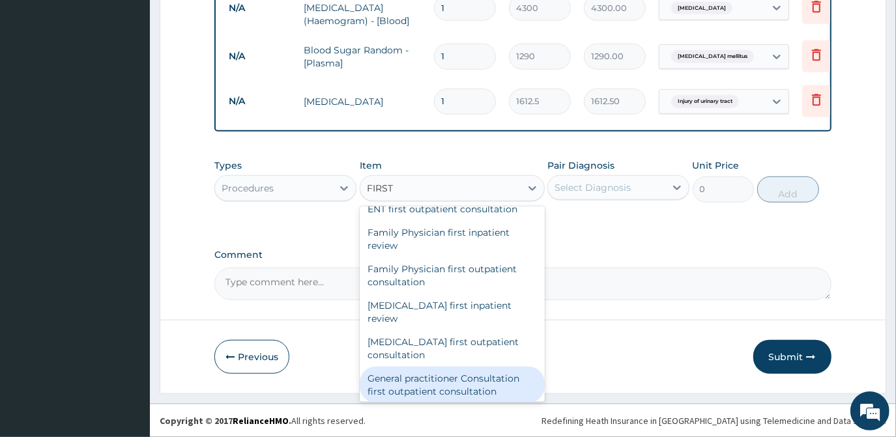
click at [439, 378] on div "General practitioner Consultation first outpatient consultation" at bounding box center [452, 385] width 185 height 37
type input "3547.5"
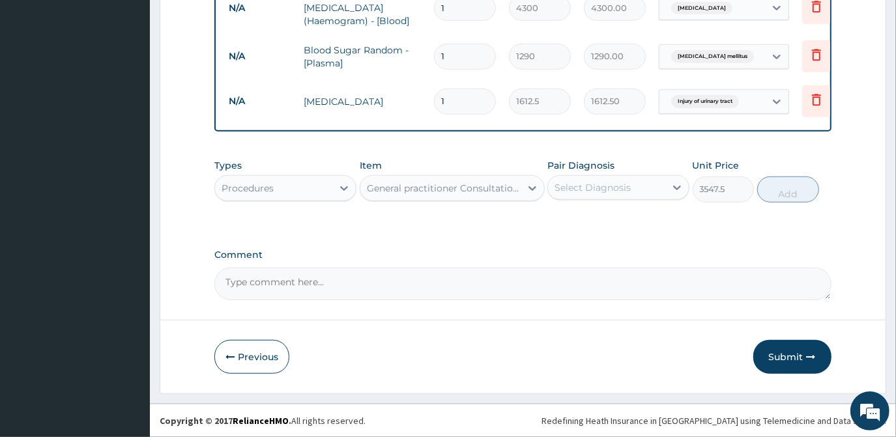
click at [580, 197] on div "Select Diagnosis" at bounding box center [606, 187] width 117 height 21
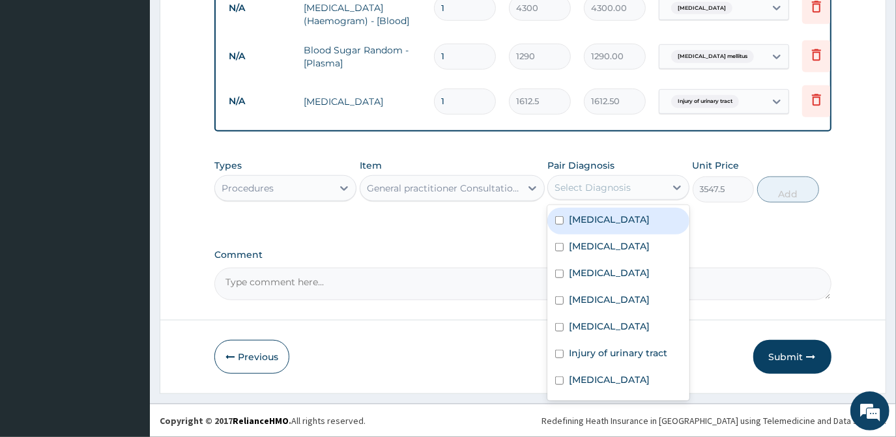
drag, startPoint x: 565, startPoint y: 232, endPoint x: 572, endPoint y: 257, distance: 25.6
click at [565, 239] on div "[MEDICAL_DATA] [MEDICAL_DATA] [MEDICAL_DATA] [MEDICAL_DATA] [MEDICAL_DATA] Inju…" at bounding box center [619, 303] width 142 height 196
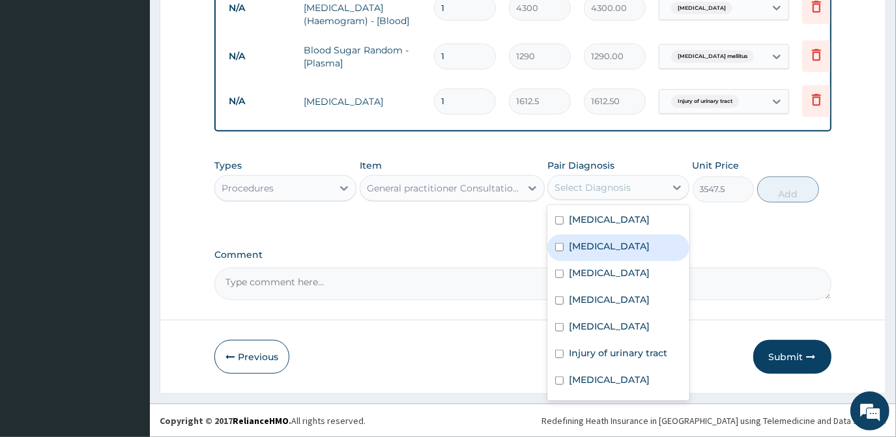
click at [572, 257] on div "[MEDICAL_DATA]" at bounding box center [619, 248] width 142 height 27
checkbox input "true"
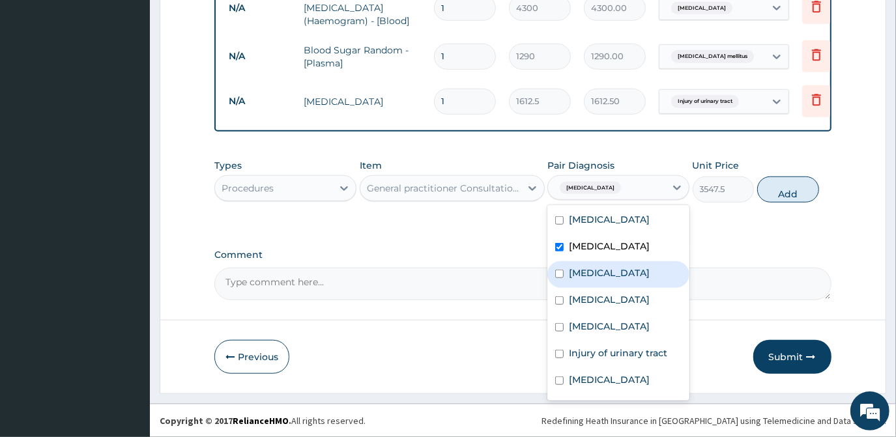
click at [578, 273] on label "[MEDICAL_DATA]" at bounding box center [609, 273] width 81 height 13
checkbox input "true"
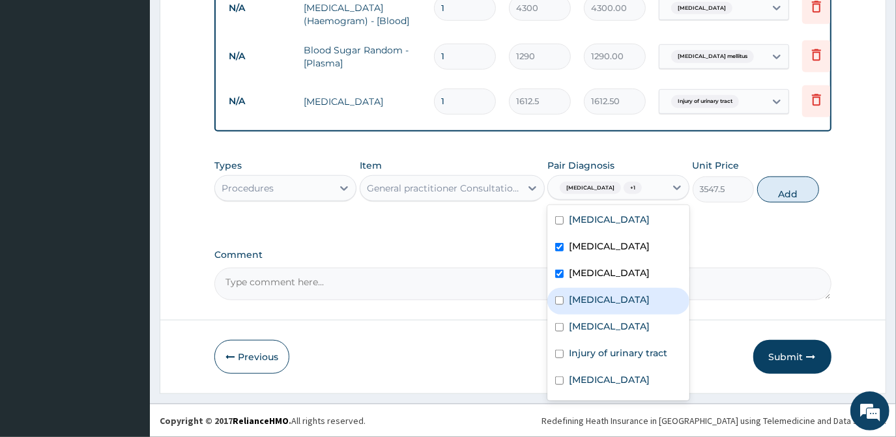
click at [572, 304] on label "[MEDICAL_DATA]" at bounding box center [609, 299] width 81 height 13
checkbox input "true"
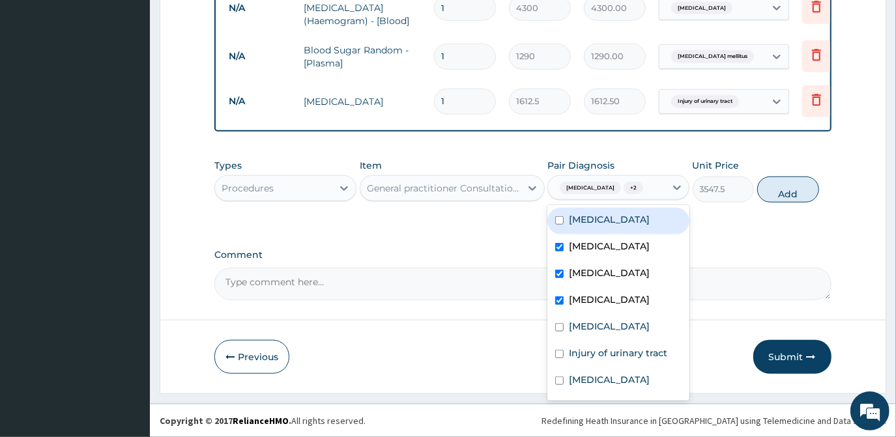
click at [570, 216] on label "[MEDICAL_DATA]" at bounding box center [609, 219] width 81 height 13
checkbox input "true"
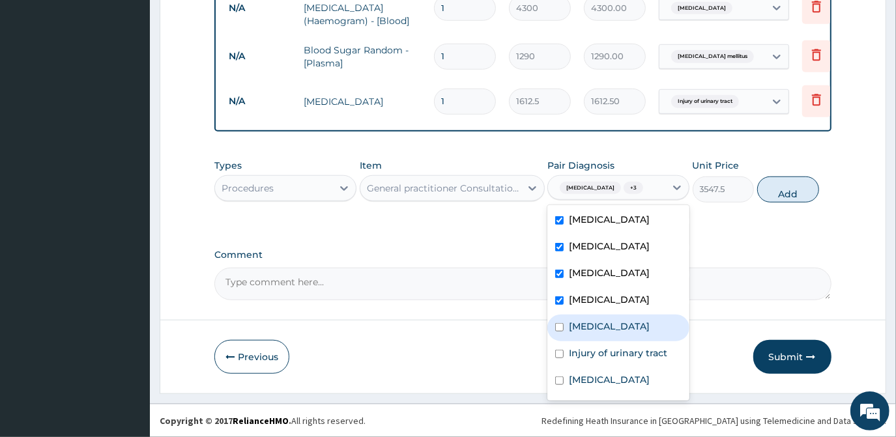
click at [575, 335] on div "[MEDICAL_DATA]" at bounding box center [619, 328] width 142 height 27
checkbox input "true"
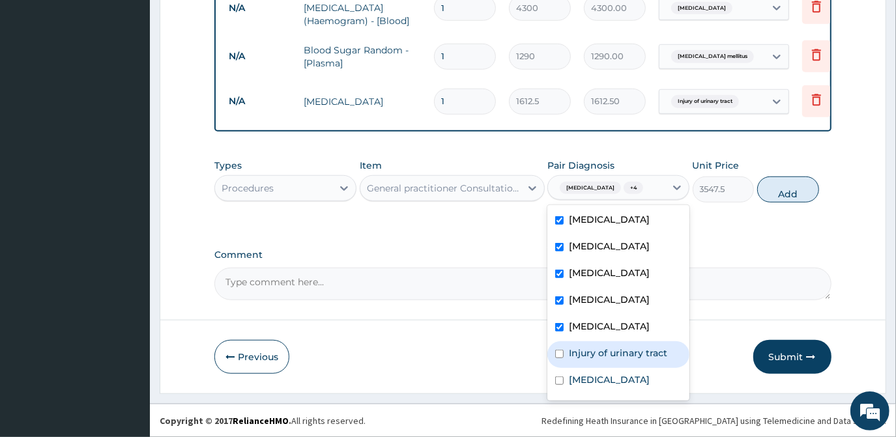
click at [578, 366] on div "Injury of urinary tract" at bounding box center [619, 355] width 142 height 27
checkbox input "true"
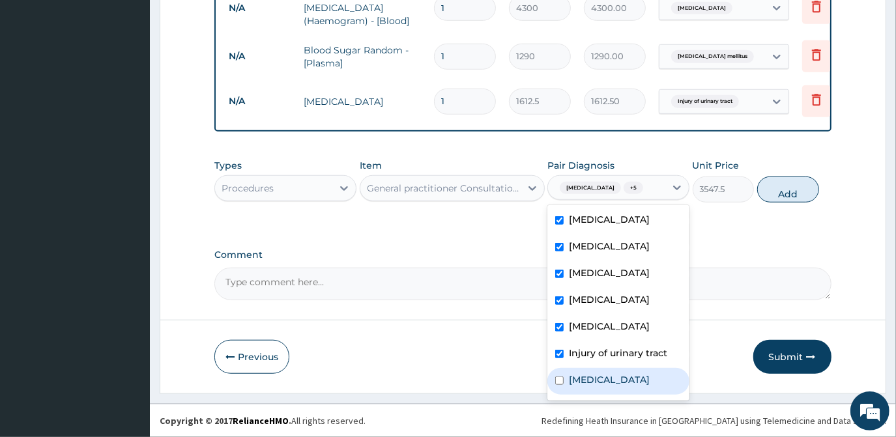
click at [583, 392] on div "[MEDICAL_DATA]" at bounding box center [619, 381] width 142 height 27
checkbox input "true"
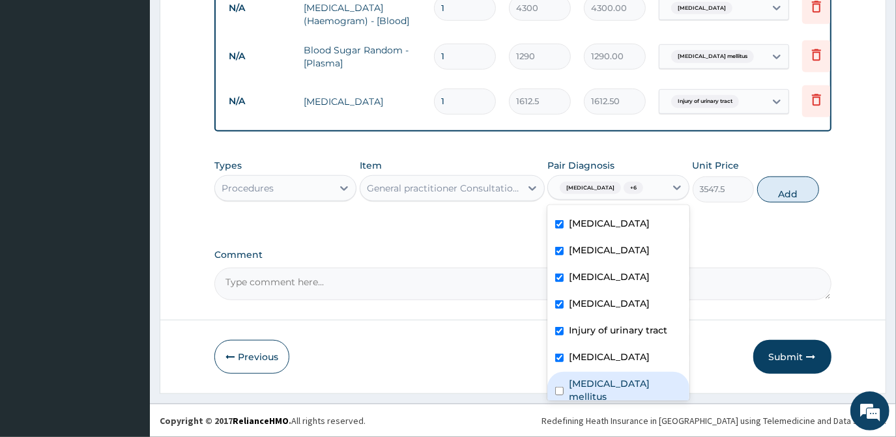
click at [582, 389] on label "[MEDICAL_DATA] mellitus" at bounding box center [625, 390] width 113 height 26
checkbox input "true"
click at [789, 186] on button "Add" at bounding box center [789, 190] width 62 height 26
type input "0"
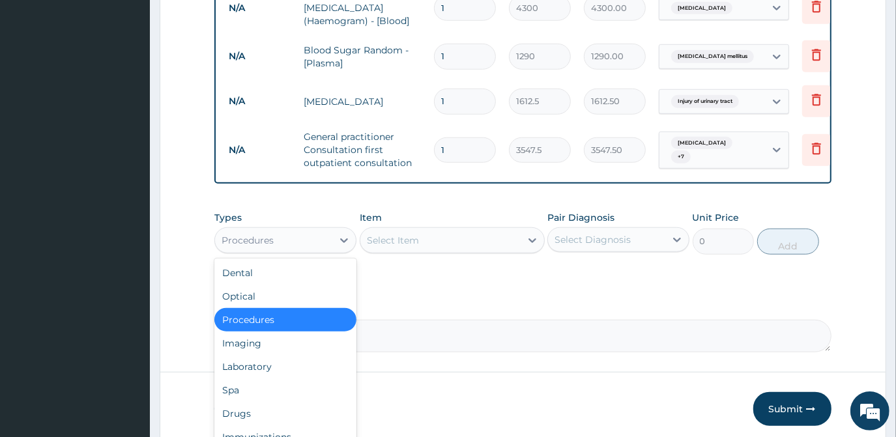
click at [308, 248] on div "Procedures" at bounding box center [273, 240] width 117 height 21
click at [243, 414] on div "Drugs" at bounding box center [285, 413] width 142 height 23
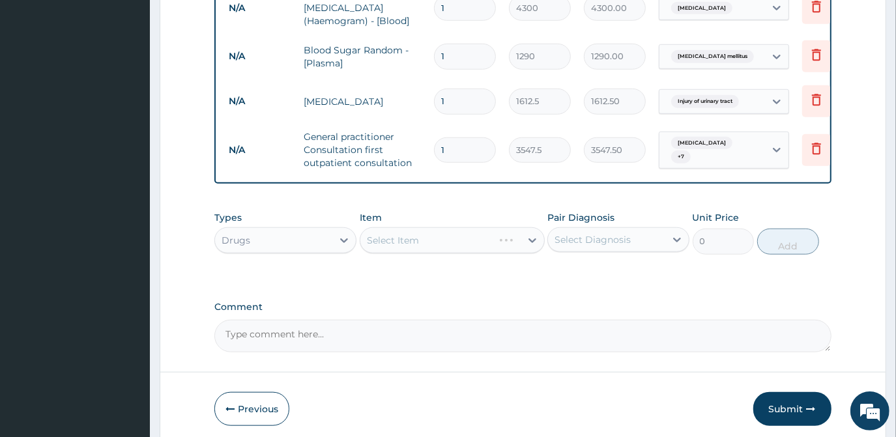
click at [392, 234] on div "Select Item" at bounding box center [452, 241] width 185 height 26
click at [396, 249] on div "Select Item" at bounding box center [452, 241] width 185 height 26
click at [396, 244] on div "Select Item" at bounding box center [452, 241] width 185 height 26
click at [457, 239] on div "Select Item" at bounding box center [452, 241] width 185 height 26
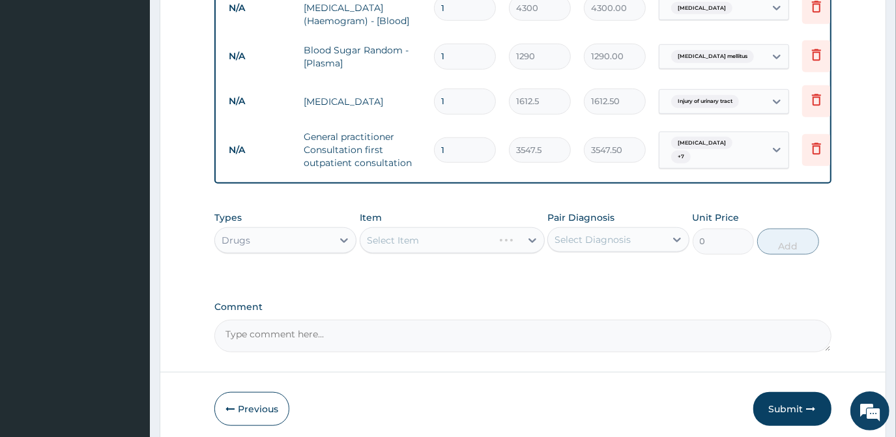
click at [456, 242] on div "Select Item" at bounding box center [452, 241] width 185 height 26
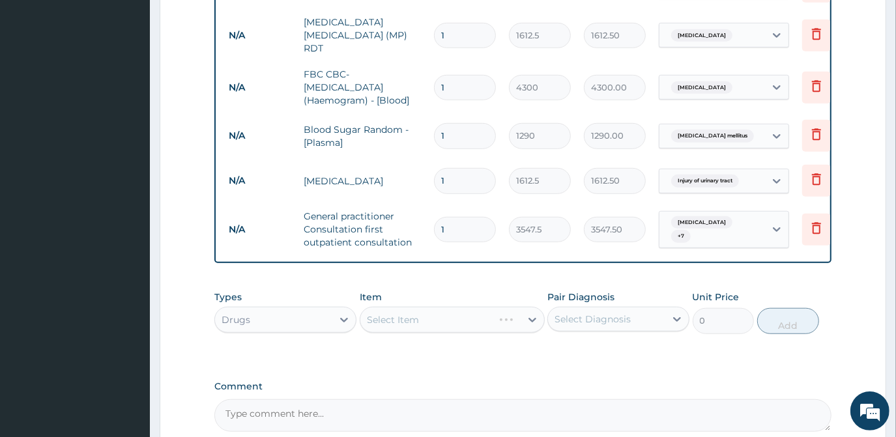
scroll to position [645, 0]
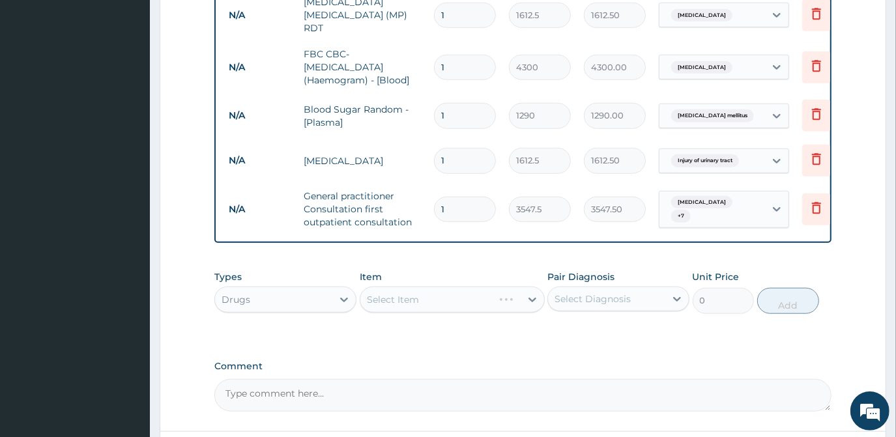
click at [387, 301] on div "Select Item" at bounding box center [452, 300] width 185 height 26
drag, startPoint x: 387, startPoint y: 301, endPoint x: 441, endPoint y: 305, distance: 54.3
click at [440, 305] on div "Select Item" at bounding box center [452, 300] width 185 height 26
click at [442, 305] on div "Select Item" at bounding box center [452, 300] width 185 height 26
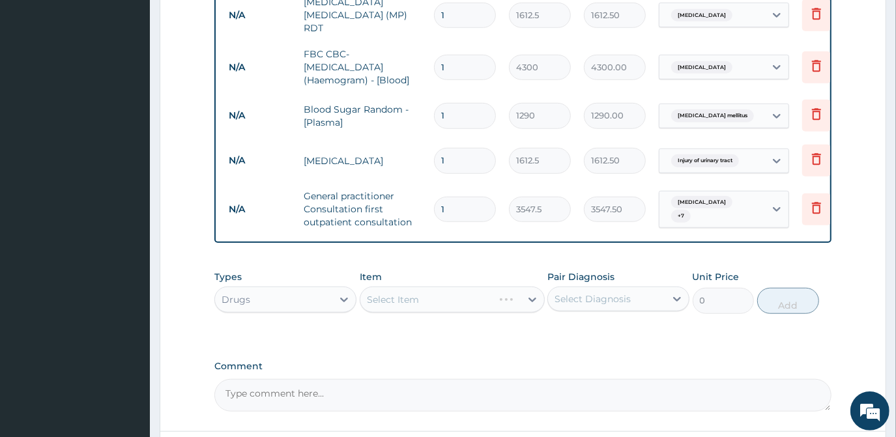
click at [438, 300] on div "Select Item" at bounding box center [452, 300] width 185 height 26
click at [419, 284] on div "Item Select Item" at bounding box center [452, 292] width 185 height 43
click at [424, 299] on div "Select Item" at bounding box center [441, 299] width 160 height 21
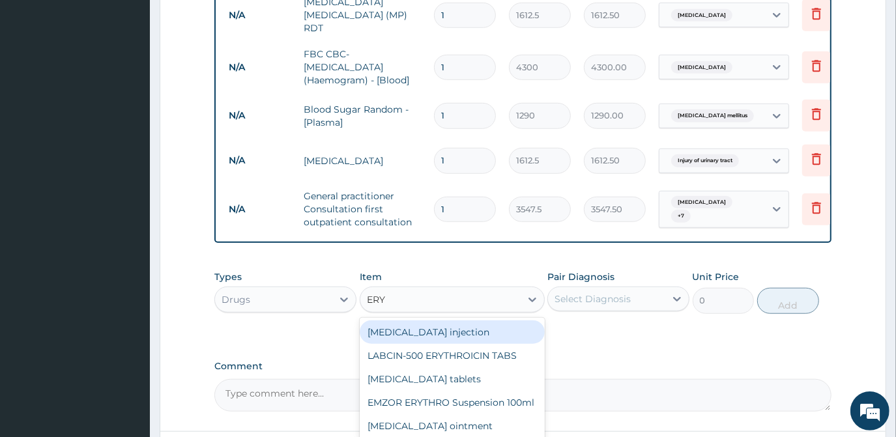
type input "ERYT"
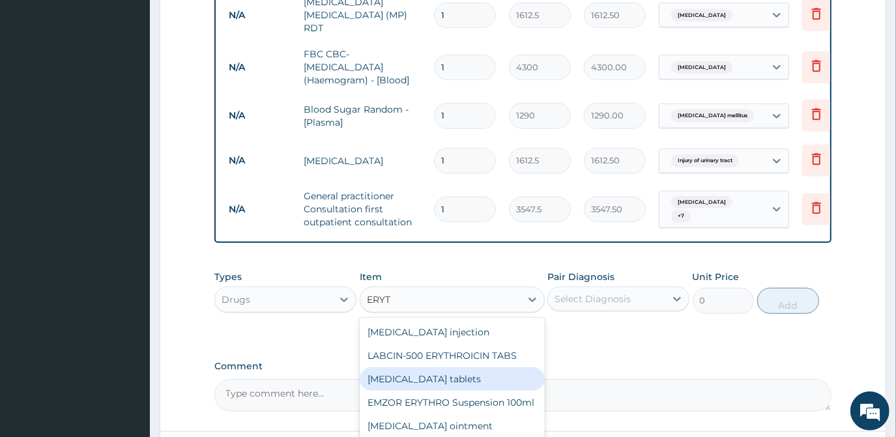
click at [441, 381] on div "[MEDICAL_DATA] tablets" at bounding box center [452, 379] width 185 height 23
type input "206.9375"
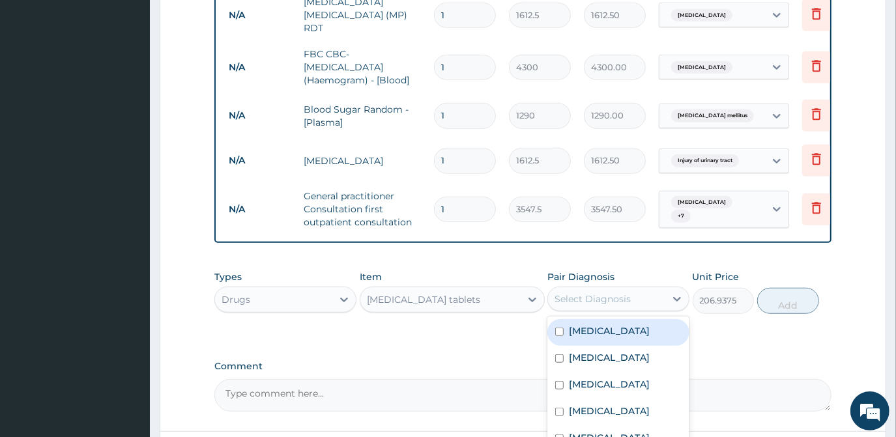
click at [621, 300] on div "Select Diagnosis" at bounding box center [593, 299] width 76 height 13
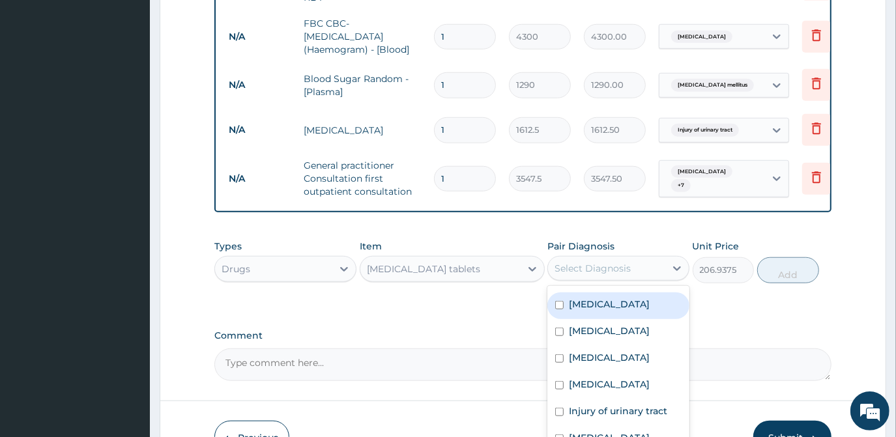
scroll to position [757, 0]
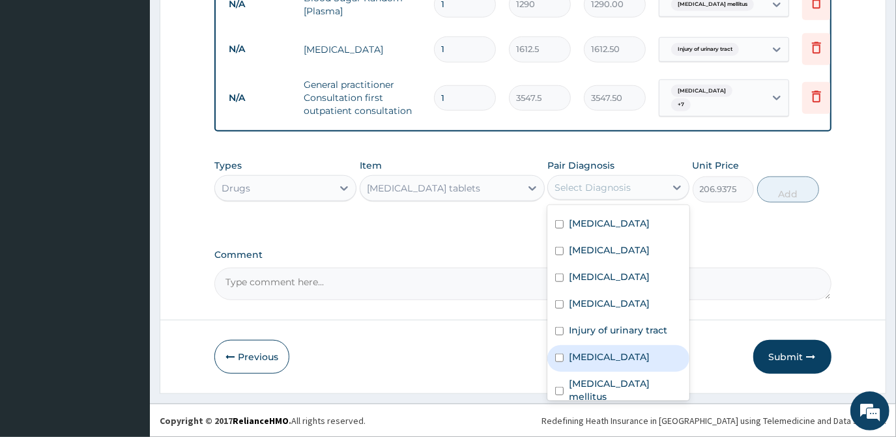
click at [574, 353] on label "[MEDICAL_DATA]" at bounding box center [609, 357] width 81 height 13
checkbox input "true"
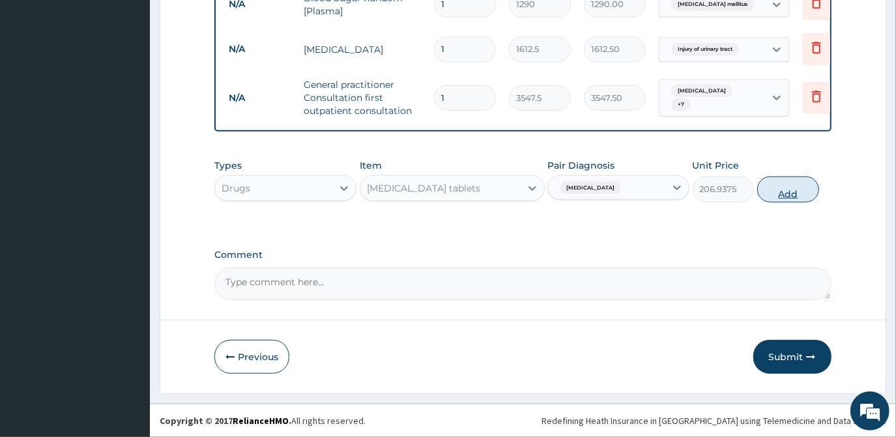
click at [787, 190] on button "Add" at bounding box center [789, 190] width 62 height 26
type input "0"
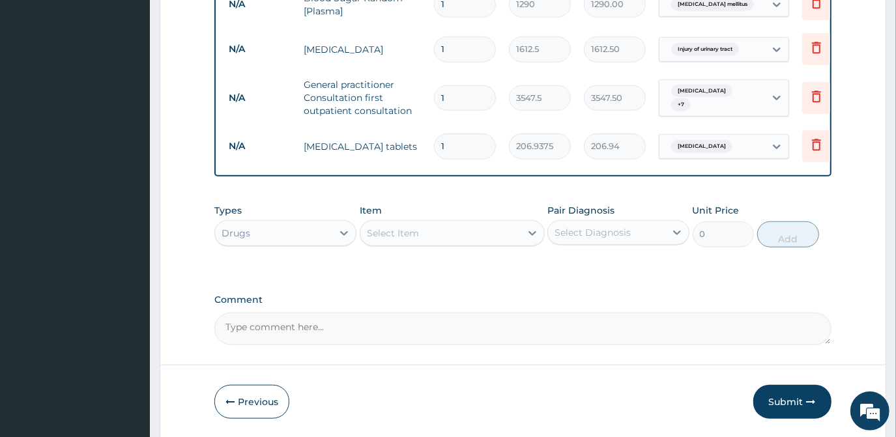
type input "10"
type input "2069.38"
type input "10"
click at [462, 228] on div "Select Item" at bounding box center [441, 233] width 160 height 21
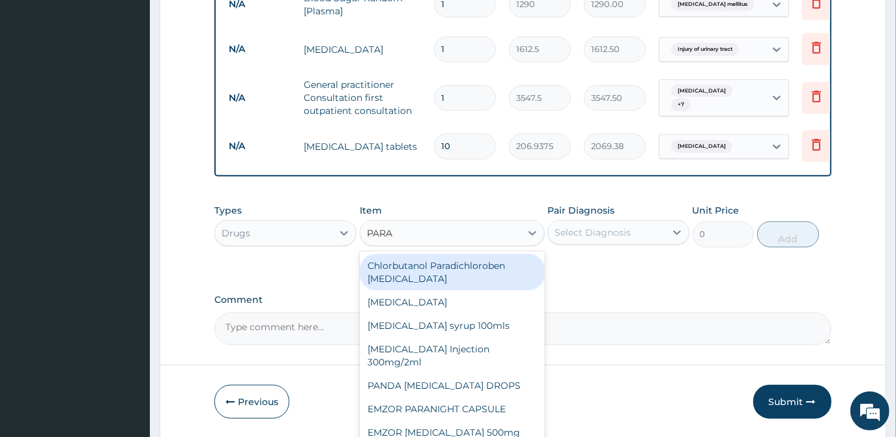
type input "PARAC"
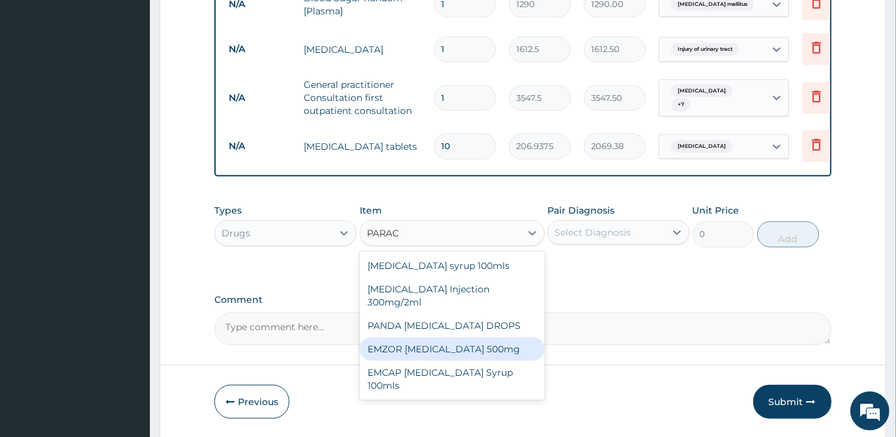
click at [495, 355] on div "EMZOR [MEDICAL_DATA] 500mg" at bounding box center [452, 349] width 185 height 23
type input "23.65"
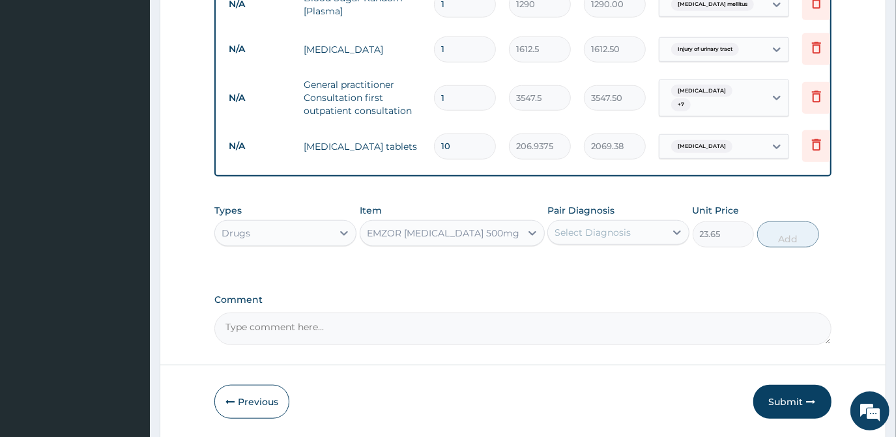
click at [596, 228] on div "Select Diagnosis" at bounding box center [593, 232] width 76 height 13
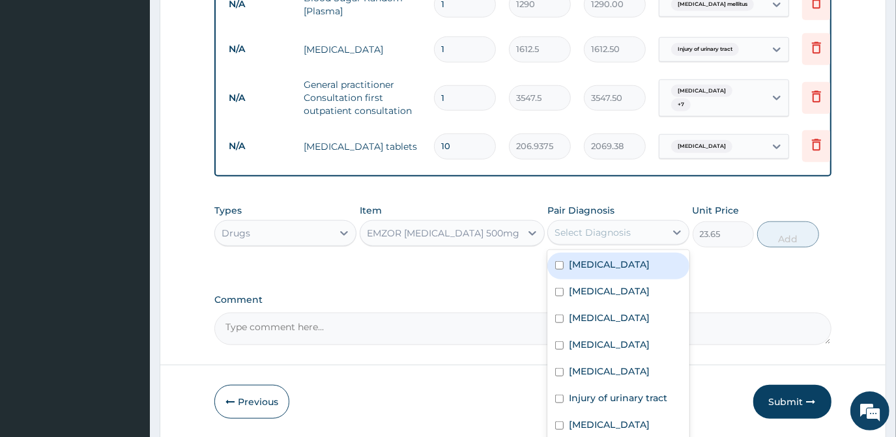
click at [613, 279] on div "[MEDICAL_DATA]" at bounding box center [619, 266] width 142 height 27
checkbox input "true"
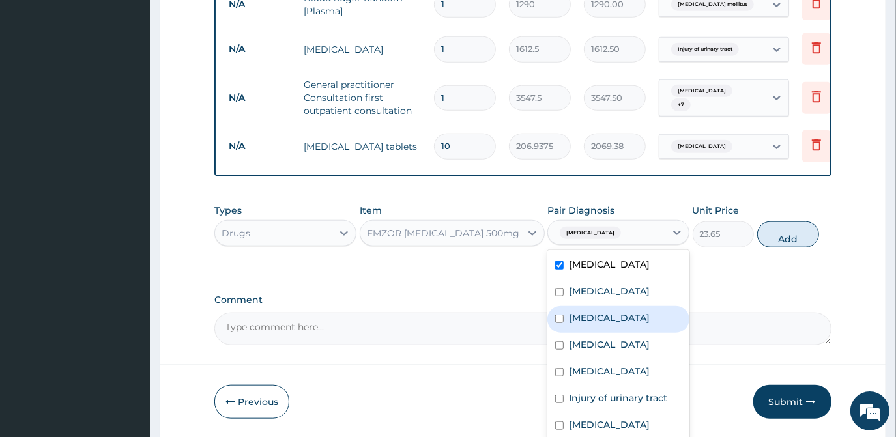
click at [606, 330] on div "[MEDICAL_DATA]" at bounding box center [619, 319] width 142 height 27
click at [610, 325] on label "[MEDICAL_DATA]" at bounding box center [609, 318] width 81 height 13
checkbox input "false"
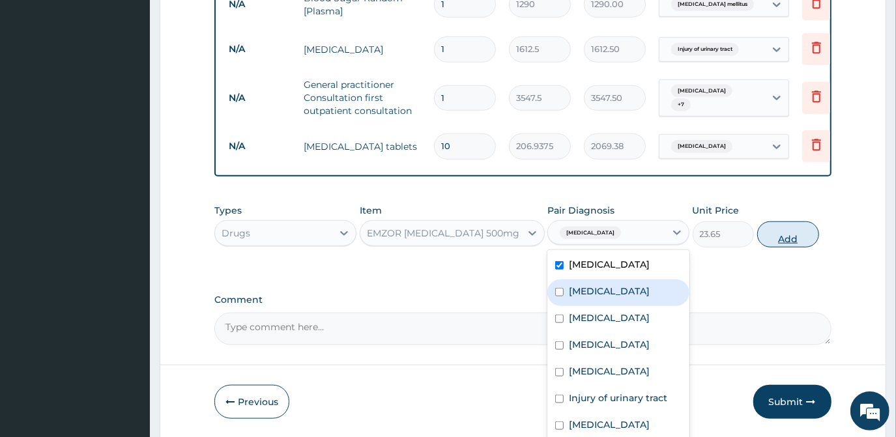
click at [788, 244] on button "Add" at bounding box center [789, 235] width 62 height 26
type input "0"
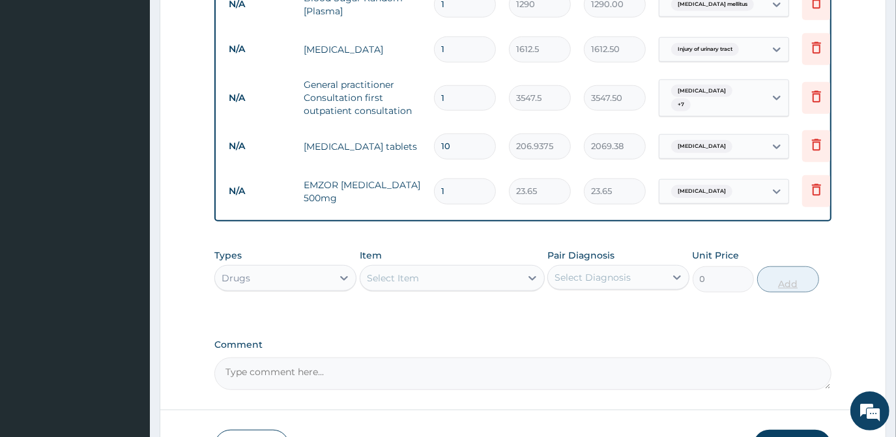
type input "18"
type input "425.70"
type input "18"
drag, startPoint x: 402, startPoint y: 271, endPoint x: 406, endPoint y: 277, distance: 7.1
click at [402, 275] on div "Select Item" at bounding box center [441, 278] width 160 height 21
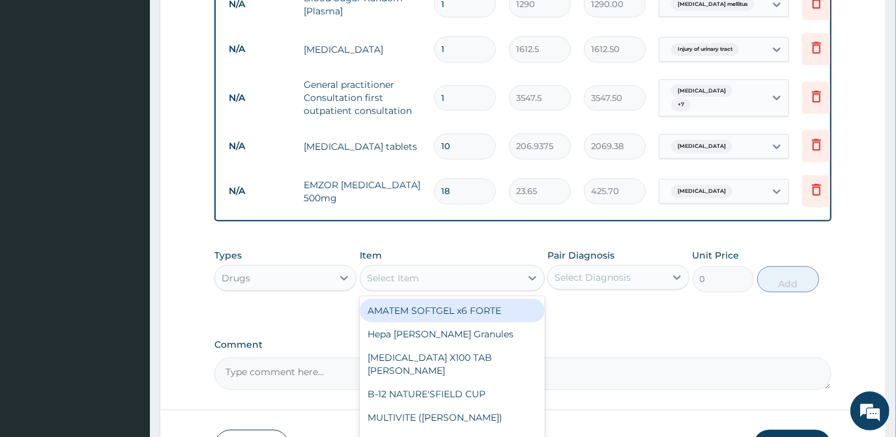
click at [407, 278] on div "Select Item" at bounding box center [393, 278] width 52 height 13
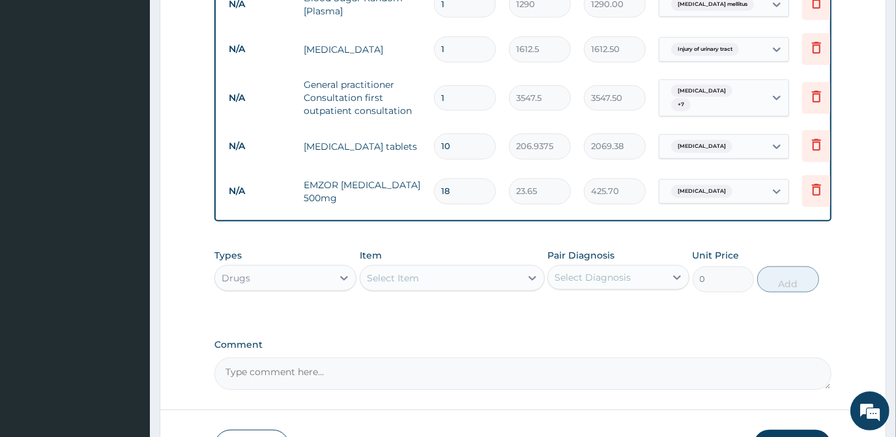
click at [407, 278] on div "Select Item" at bounding box center [393, 278] width 52 height 13
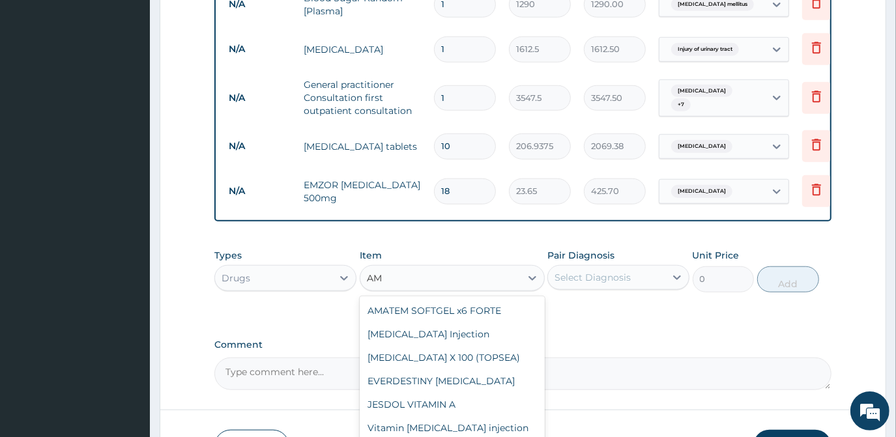
type input "A"
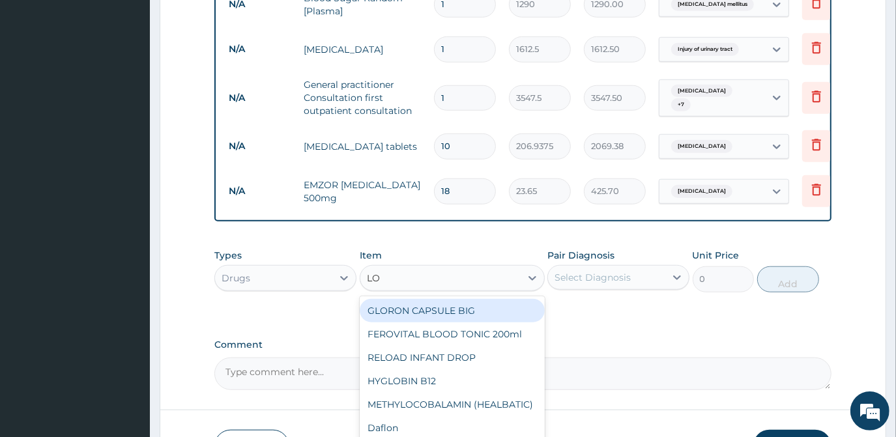
type input "LON"
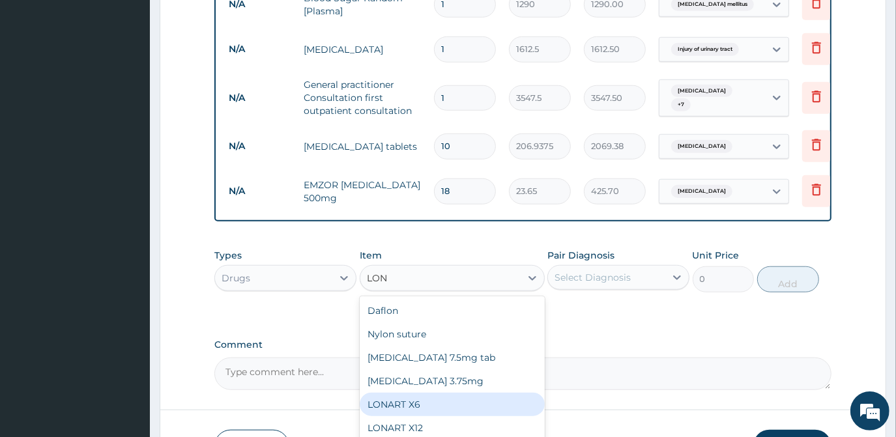
click at [436, 404] on div "LONART X6" at bounding box center [452, 404] width 185 height 23
type input "473"
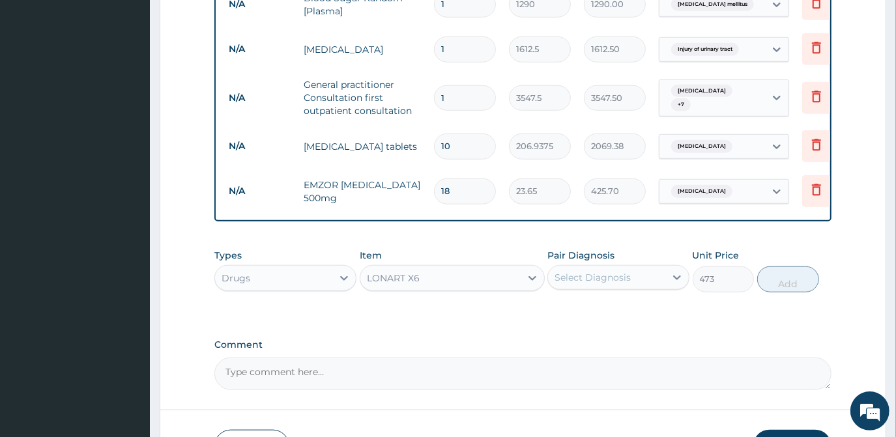
click at [570, 280] on div "Select Diagnosis" at bounding box center [593, 277] width 76 height 13
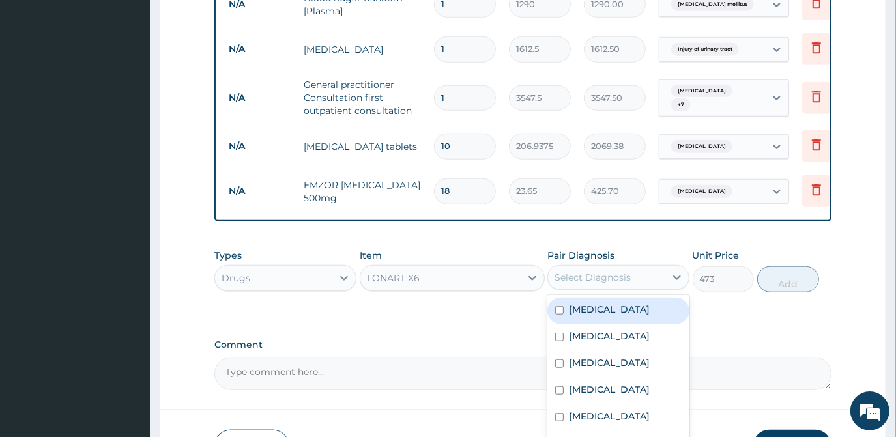
click at [559, 319] on div "[MEDICAL_DATA]" at bounding box center [619, 311] width 142 height 27
checkbox input "true"
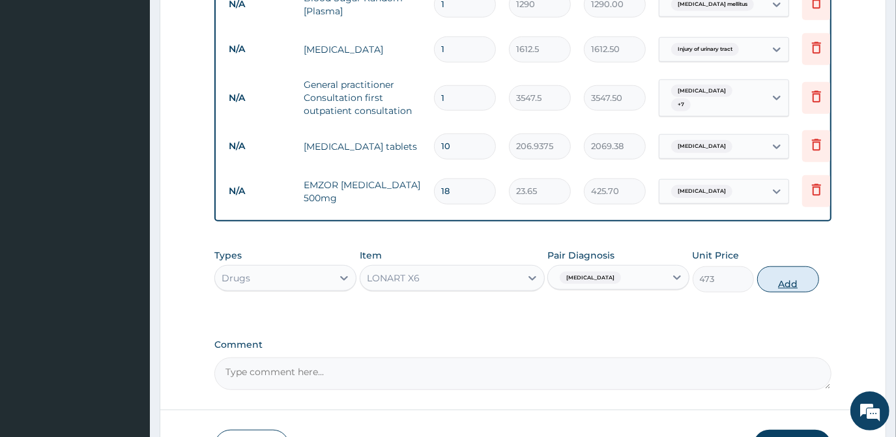
click at [789, 277] on button "Add" at bounding box center [789, 280] width 62 height 26
type input "0"
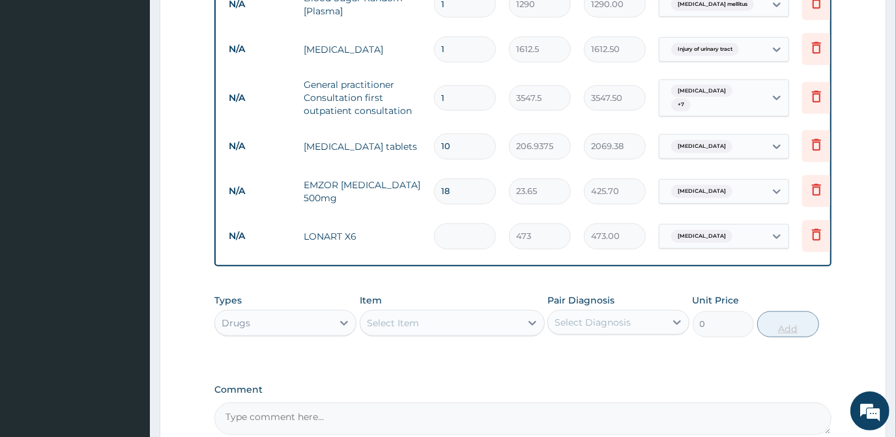
type input "0.00"
type input "6"
type input "2838.00"
type input "6"
click at [383, 323] on div "Select Item" at bounding box center [393, 323] width 52 height 13
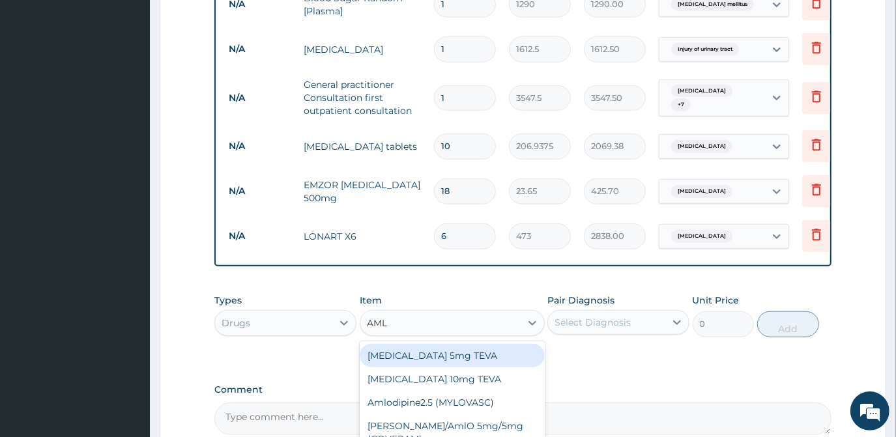
type input "AMLO"
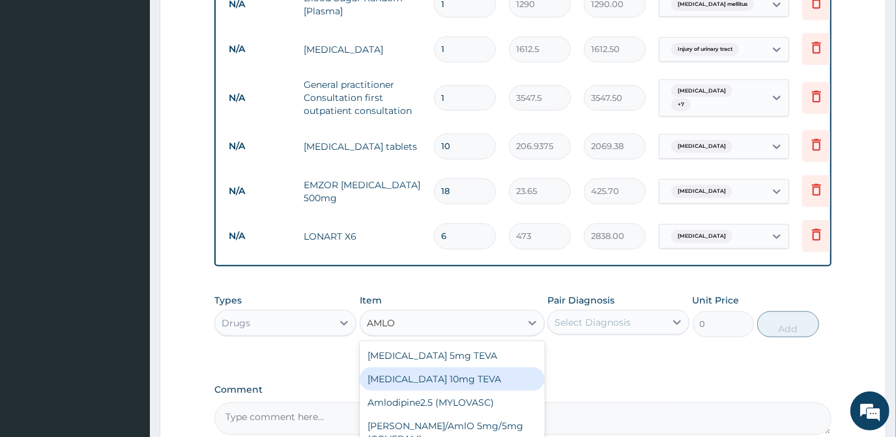
click at [465, 377] on div "[MEDICAL_DATA] 10mg TEVA" at bounding box center [452, 379] width 185 height 23
type input "100.5125"
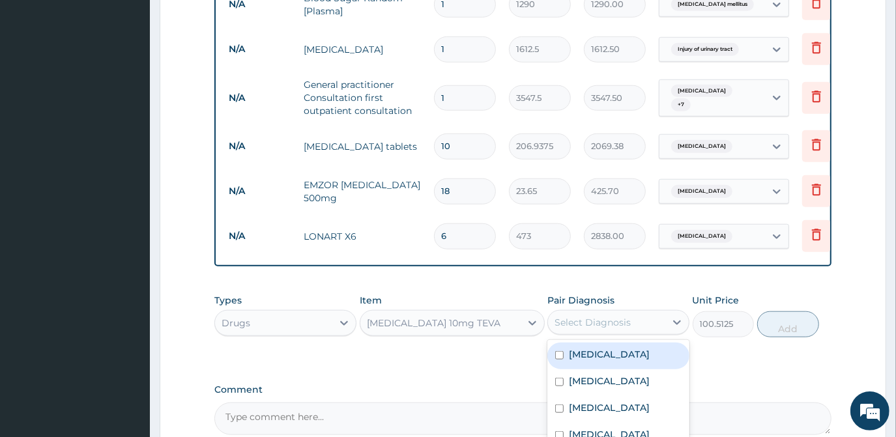
click at [643, 324] on div "Select Diagnosis" at bounding box center [606, 322] width 117 height 21
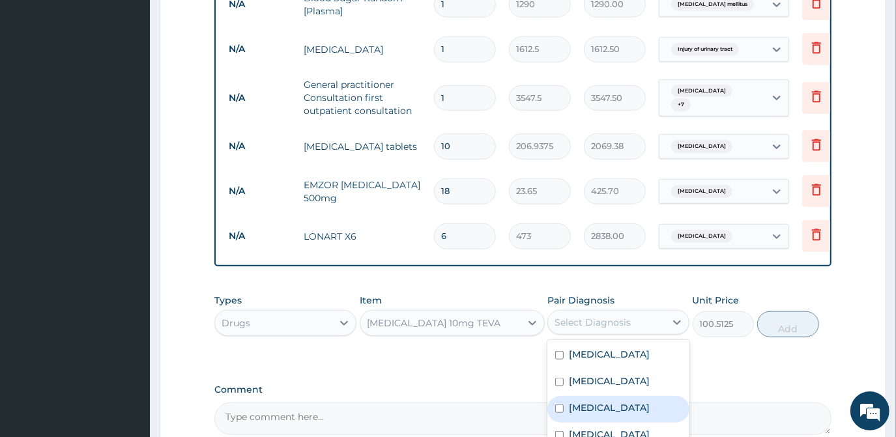
click at [598, 411] on label "[MEDICAL_DATA]" at bounding box center [609, 408] width 81 height 13
checkbox input "true"
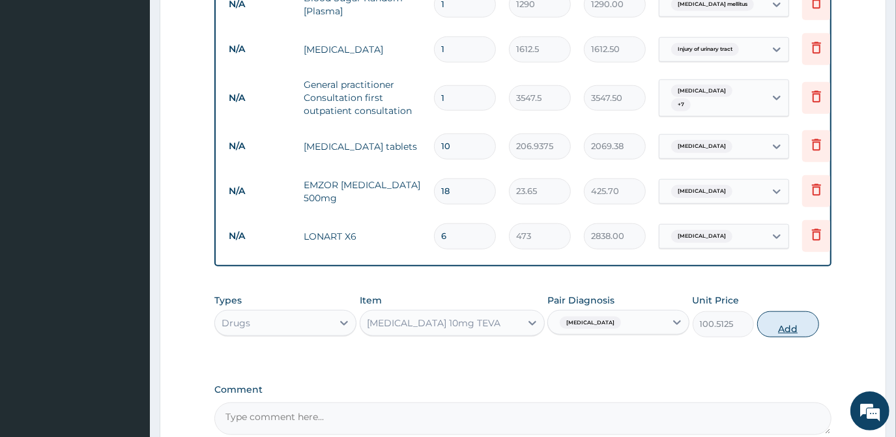
click at [795, 322] on button "Add" at bounding box center [789, 325] width 62 height 26
type input "0"
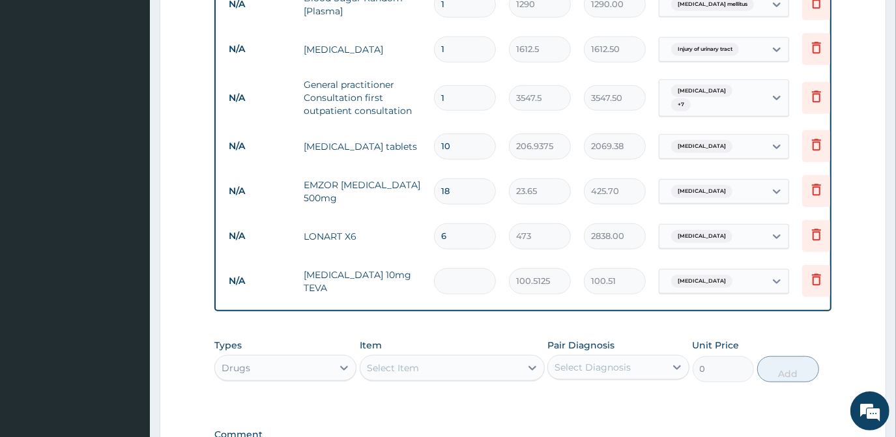
type input "0.00"
type input "3"
type input "301.54"
type input "30"
type input "3015.38"
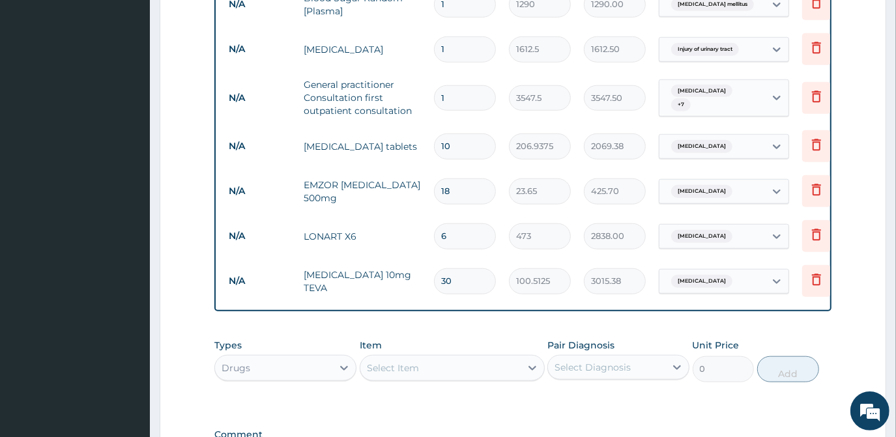
type input "30"
click at [439, 369] on div "Select Item" at bounding box center [441, 368] width 160 height 21
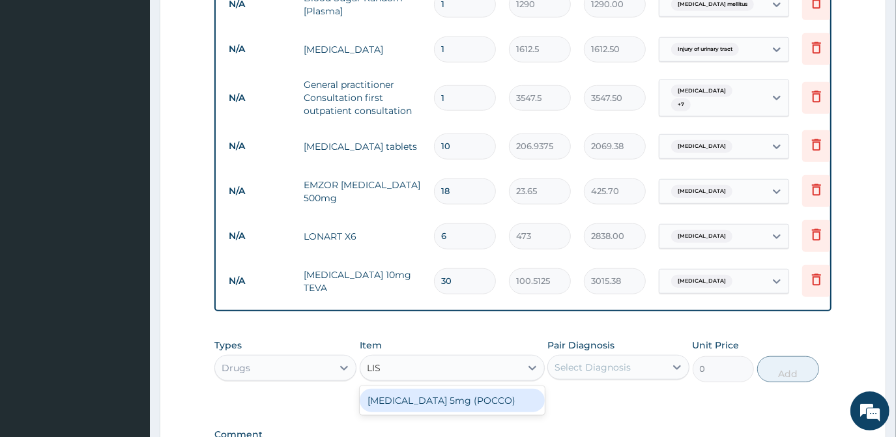
type input "[PERSON_NAME]"
drag, startPoint x: 448, startPoint y: 407, endPoint x: 540, endPoint y: 377, distance: 97.5
click at [448, 406] on div "[MEDICAL_DATA] 5mg (POCCO)" at bounding box center [452, 400] width 185 height 23
type input "53.2125"
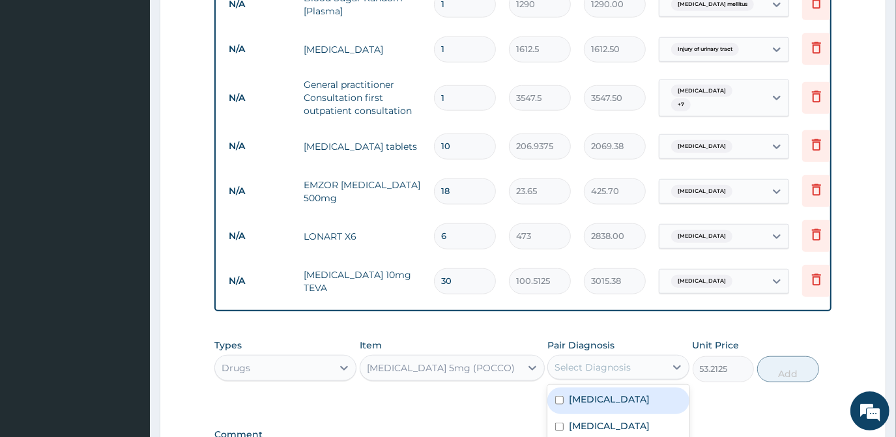
click at [565, 368] on div "Select Diagnosis" at bounding box center [593, 367] width 76 height 13
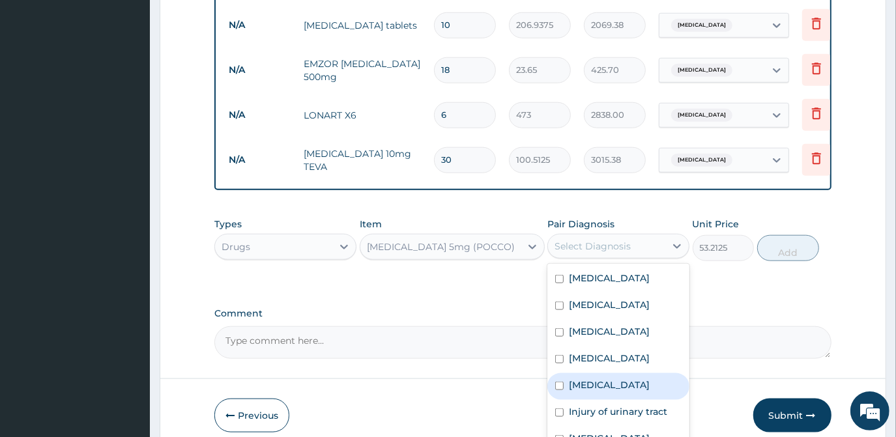
scroll to position [938, 0]
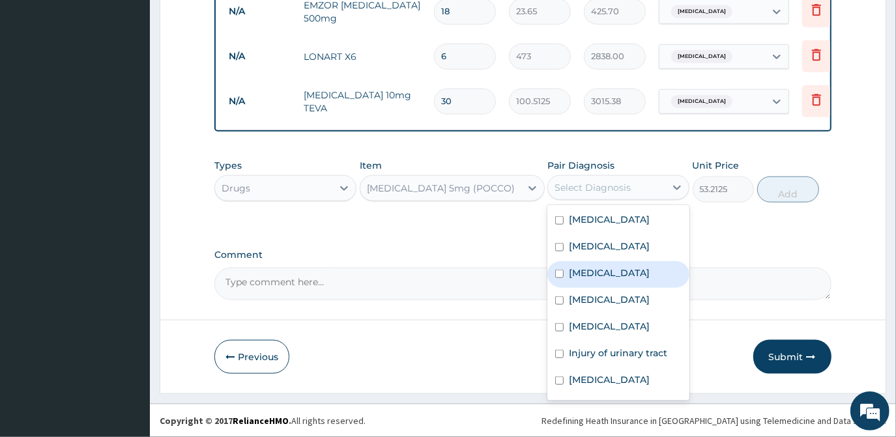
click at [578, 280] on label "[MEDICAL_DATA]" at bounding box center [609, 273] width 81 height 13
checkbox input "true"
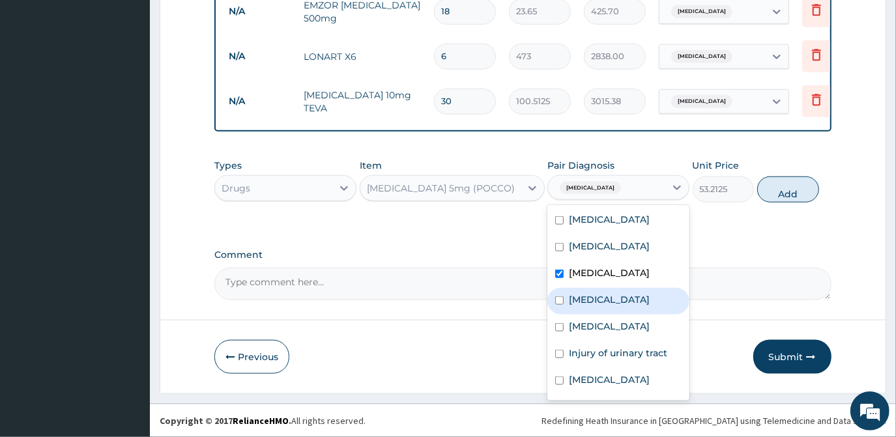
click at [602, 306] on label "[MEDICAL_DATA]" at bounding box center [609, 299] width 81 height 13
checkbox input "true"
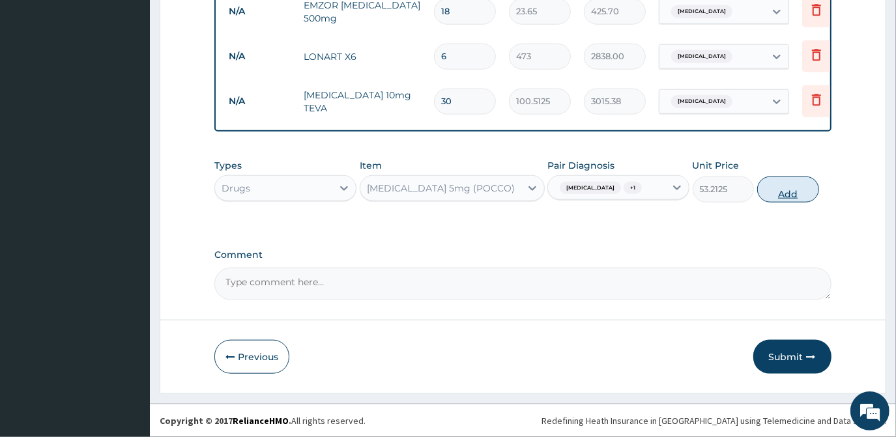
click at [786, 196] on button "Add" at bounding box center [789, 190] width 62 height 26
type input "0"
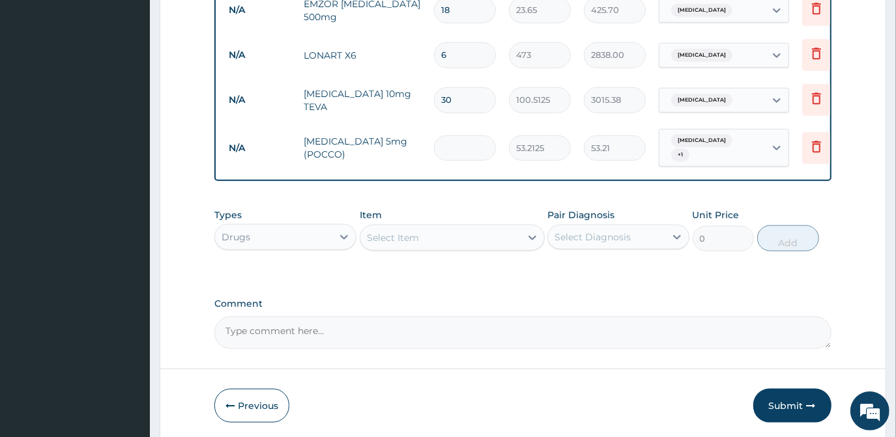
type input "0.00"
type input "3"
type input "159.64"
type input "30"
type input "1596.38"
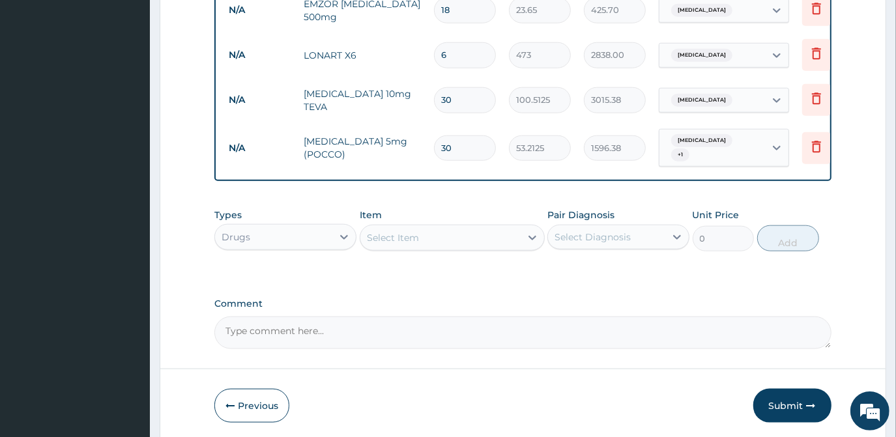
type input "30"
click at [374, 247] on div "Select Item" at bounding box center [441, 238] width 160 height 21
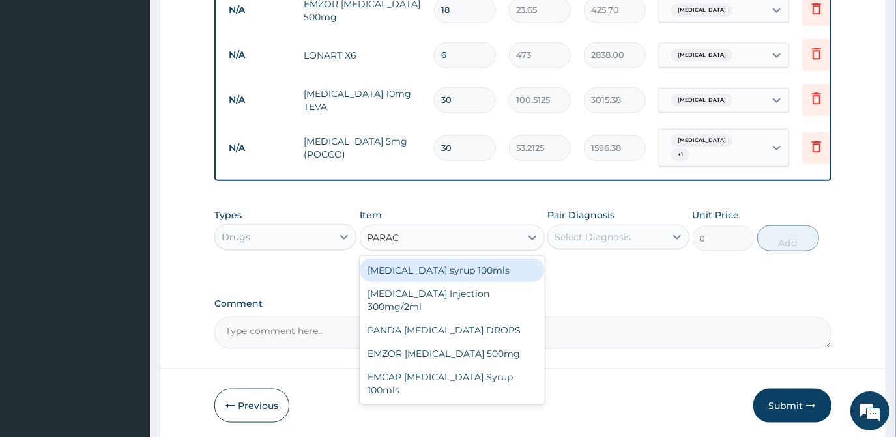
type input "PARACE"
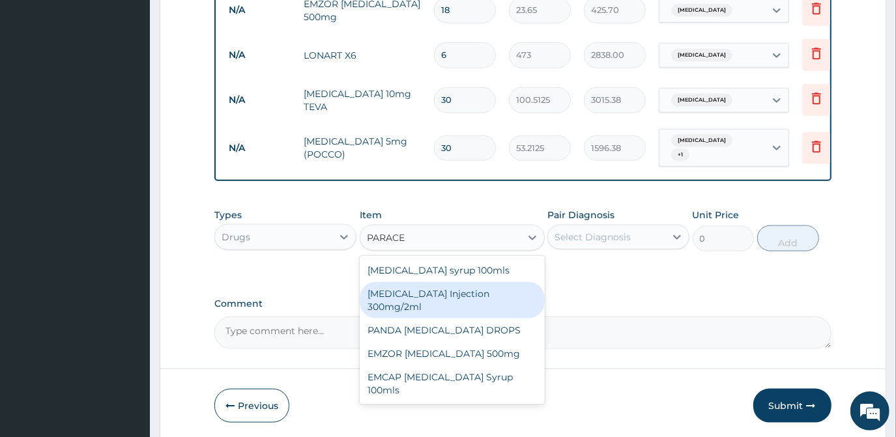
click at [415, 301] on div "[MEDICAL_DATA] Injection 300mg/2ml" at bounding box center [452, 300] width 185 height 37
type input "260.15"
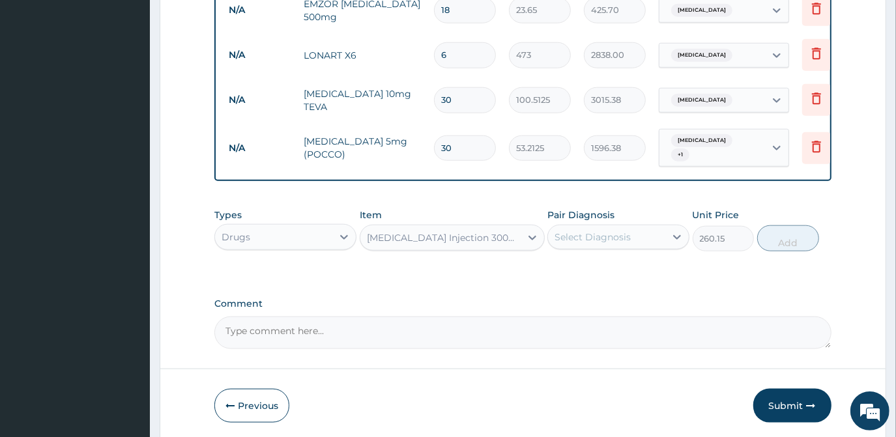
click at [582, 239] on div "Select Diagnosis" at bounding box center [593, 237] width 76 height 13
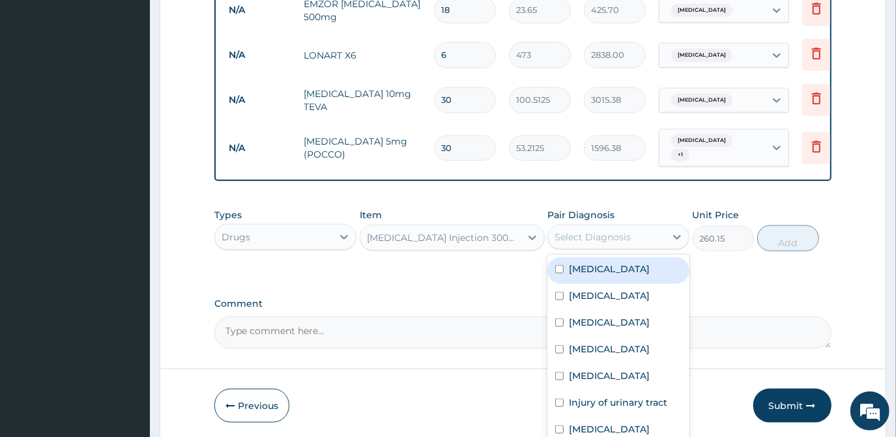
click at [570, 276] on label "[MEDICAL_DATA]" at bounding box center [609, 269] width 81 height 13
checkbox input "true"
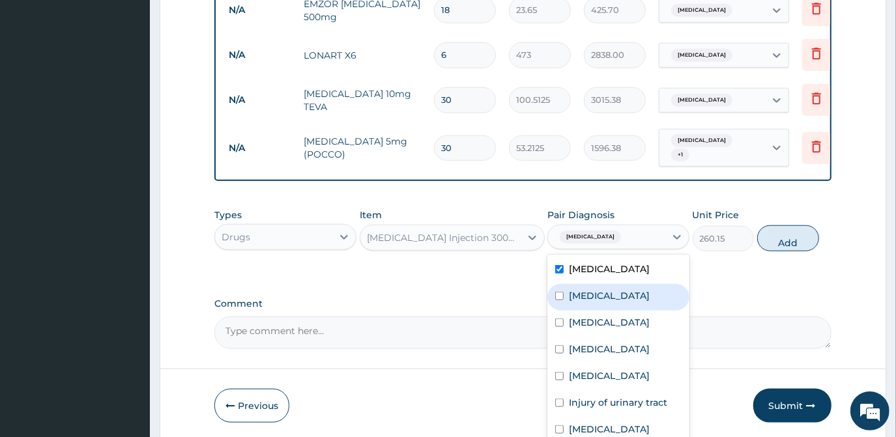
click at [570, 291] on div "[MEDICAL_DATA]" at bounding box center [619, 297] width 142 height 27
checkbox input "true"
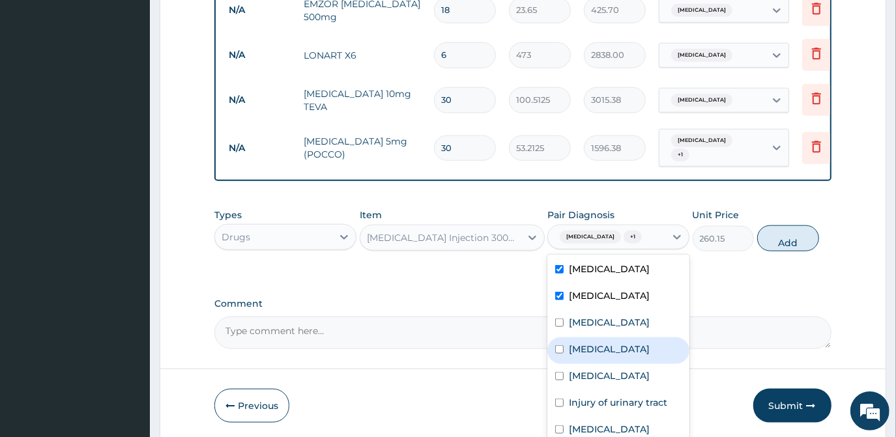
drag, startPoint x: 592, startPoint y: 352, endPoint x: 600, endPoint y: 387, distance: 35.4
click at [592, 353] on label "[MEDICAL_DATA]" at bounding box center [609, 349] width 81 height 13
checkbox input "true"
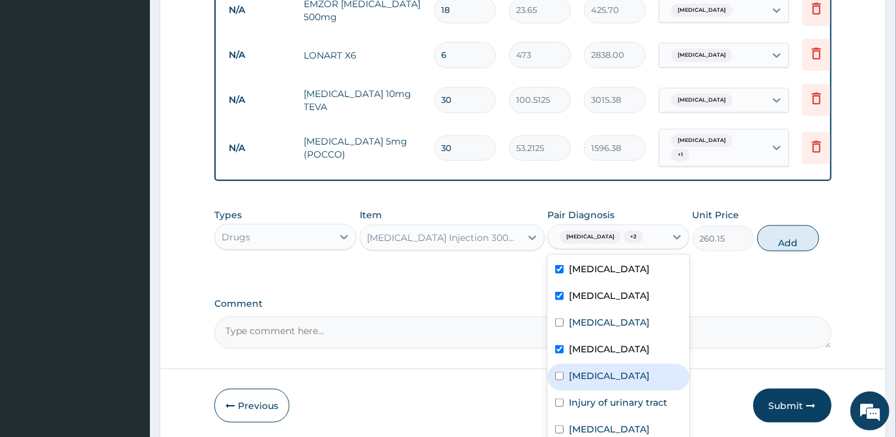
click at [602, 399] on label "Injury of urinary tract" at bounding box center [618, 402] width 98 height 13
click at [603, 413] on div "Injury of urinary tract" at bounding box center [619, 404] width 142 height 27
checkbox input "false"
click at [779, 243] on button "Add" at bounding box center [789, 239] width 62 height 26
type input "0"
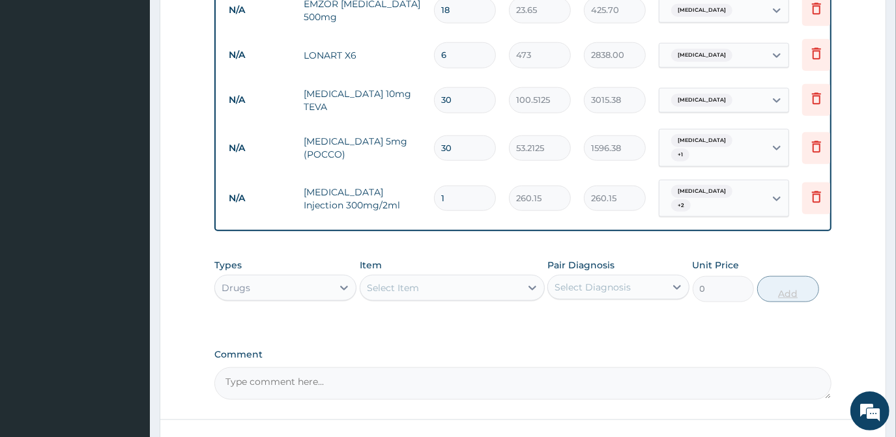
type input "12"
type input "3121.80"
type input "12"
click at [385, 286] on div "Select Item" at bounding box center [393, 288] width 52 height 13
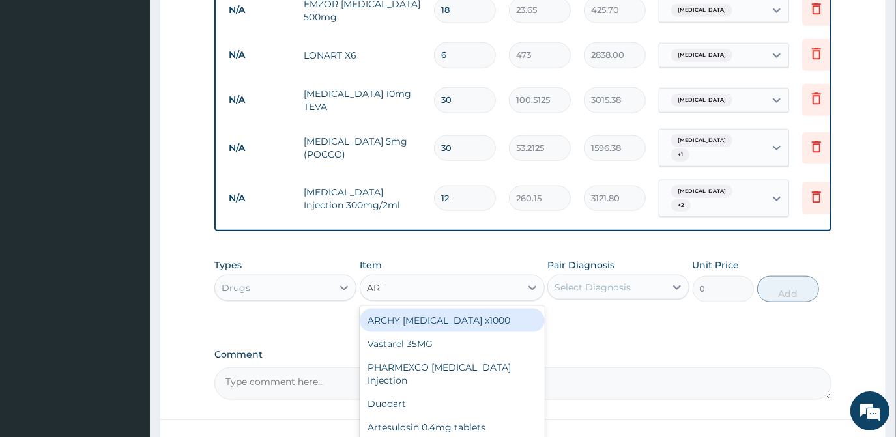
type input "ARTE"
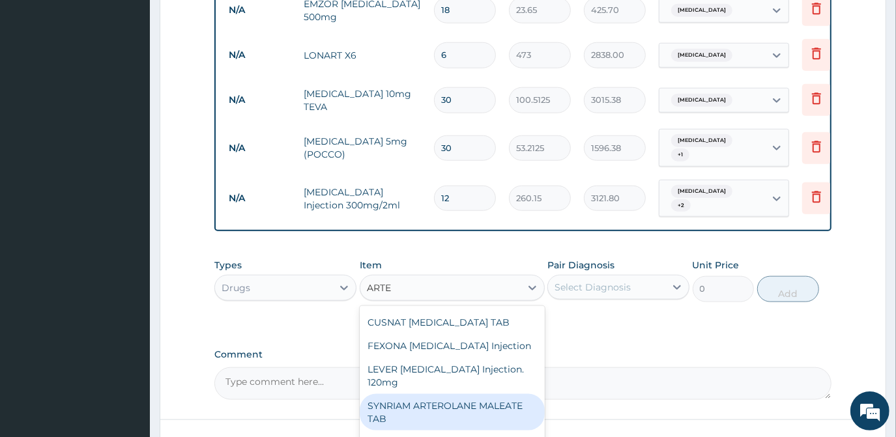
scroll to position [130, 0]
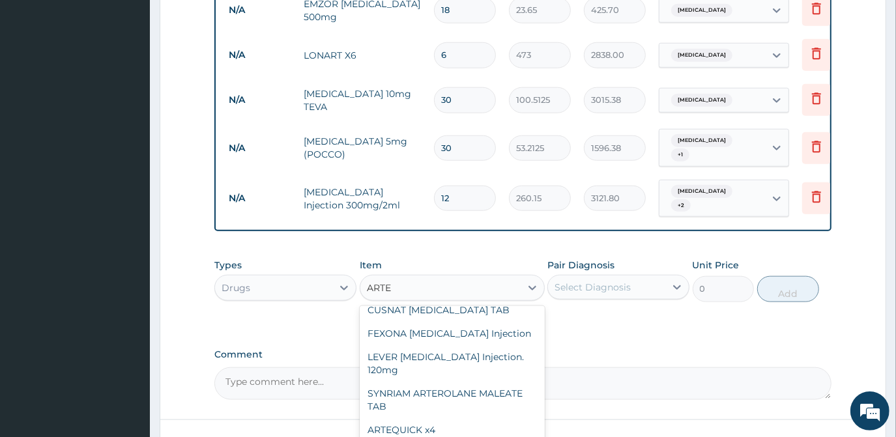
type input "946"
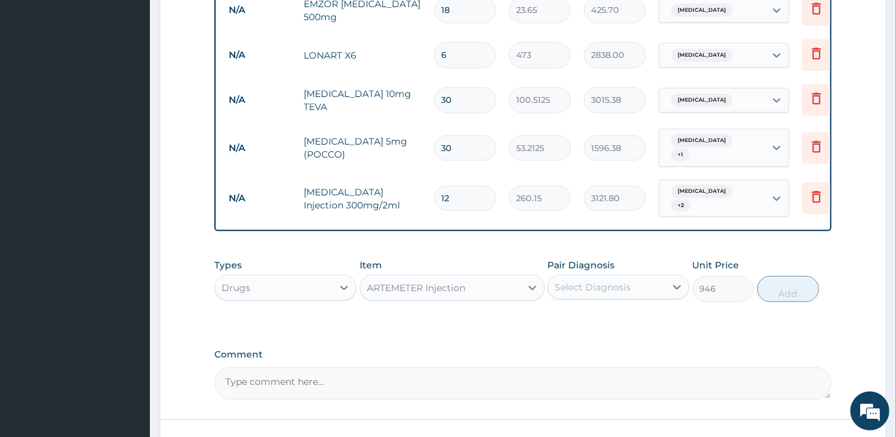
click at [604, 289] on div "Select Diagnosis" at bounding box center [593, 287] width 76 height 13
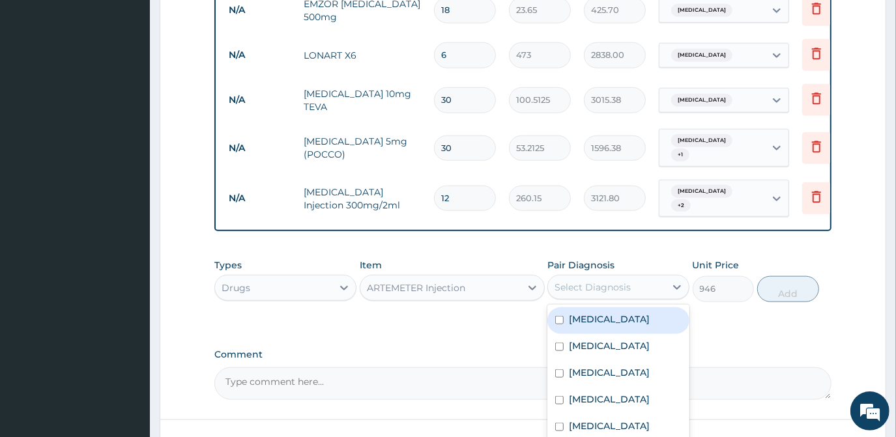
click at [574, 319] on label "[MEDICAL_DATA]" at bounding box center [609, 319] width 81 height 13
checkbox input "true"
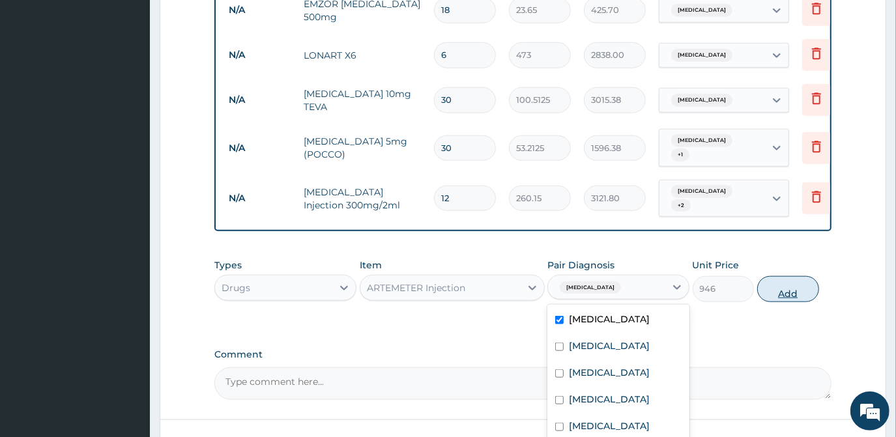
click at [784, 284] on button "Add" at bounding box center [789, 289] width 62 height 26
type input "0"
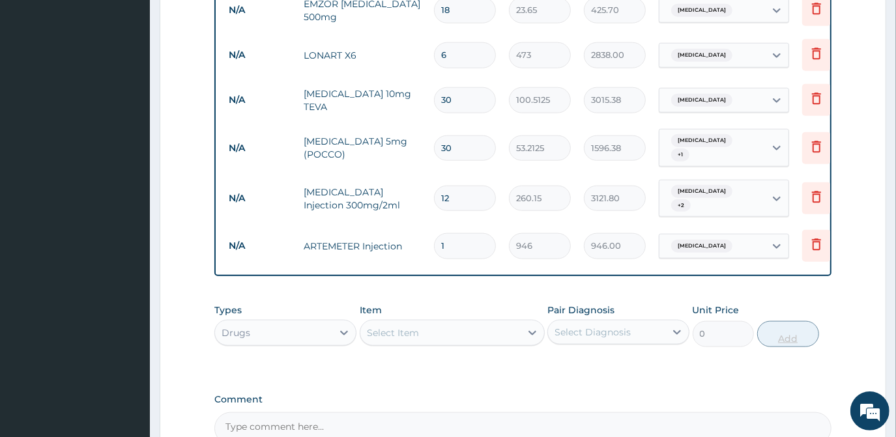
type input "0.00"
type input "6"
type input "5676.00"
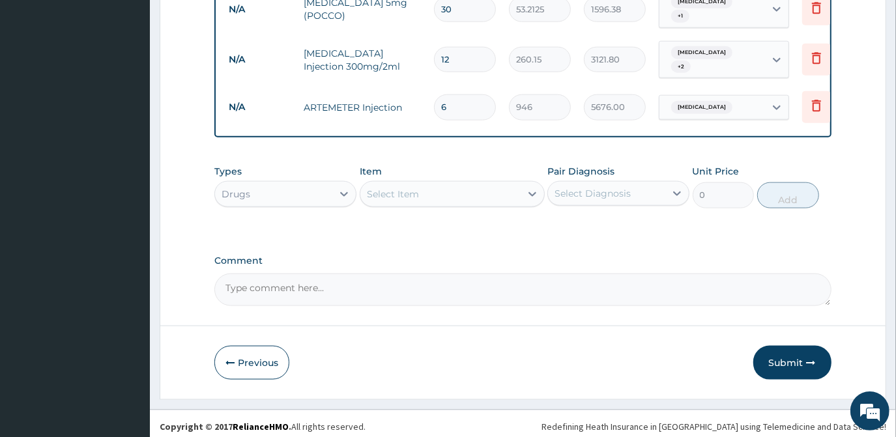
scroll to position [1079, 0]
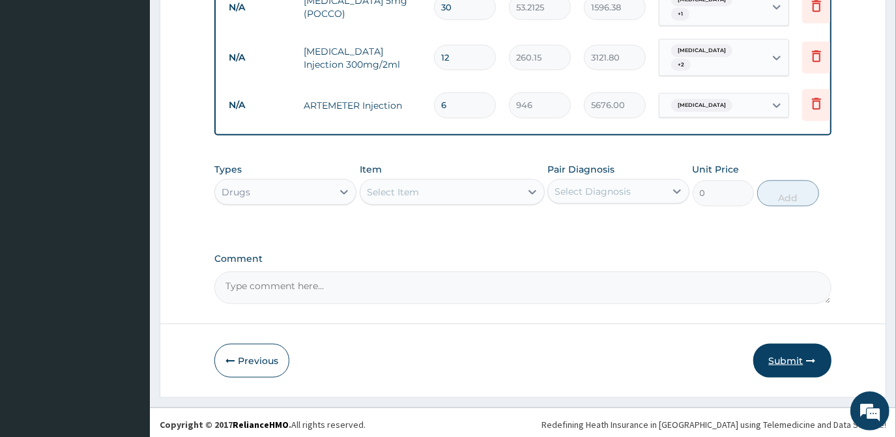
type input "6"
click at [773, 351] on button "Submit" at bounding box center [793, 361] width 78 height 34
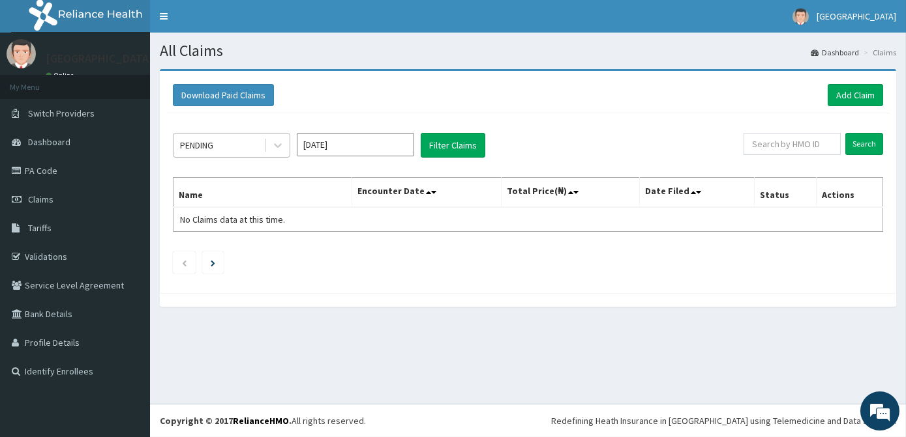
click at [262, 145] on div "PENDING" at bounding box center [218, 145] width 91 height 21
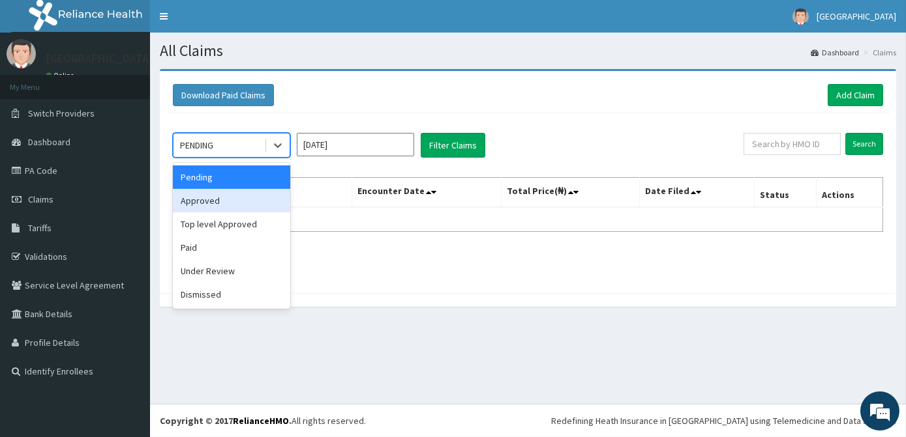
click at [236, 202] on div "Approved" at bounding box center [231, 200] width 117 height 23
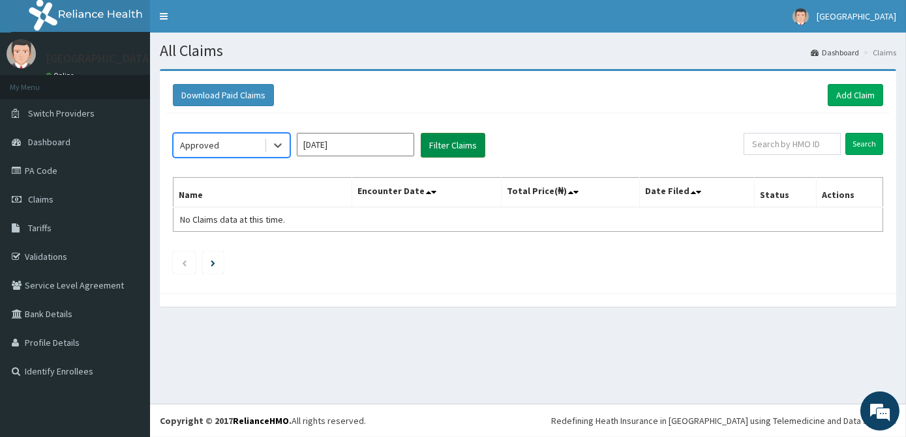
click at [454, 147] on button "Filter Claims" at bounding box center [453, 145] width 65 height 25
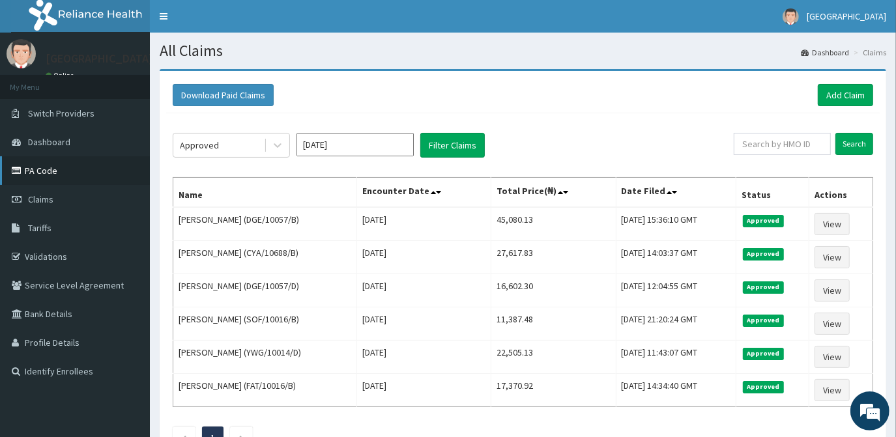
click at [63, 175] on link "PA Code" at bounding box center [75, 170] width 150 height 29
